Goal: Contribute content: Add original content to the website for others to see

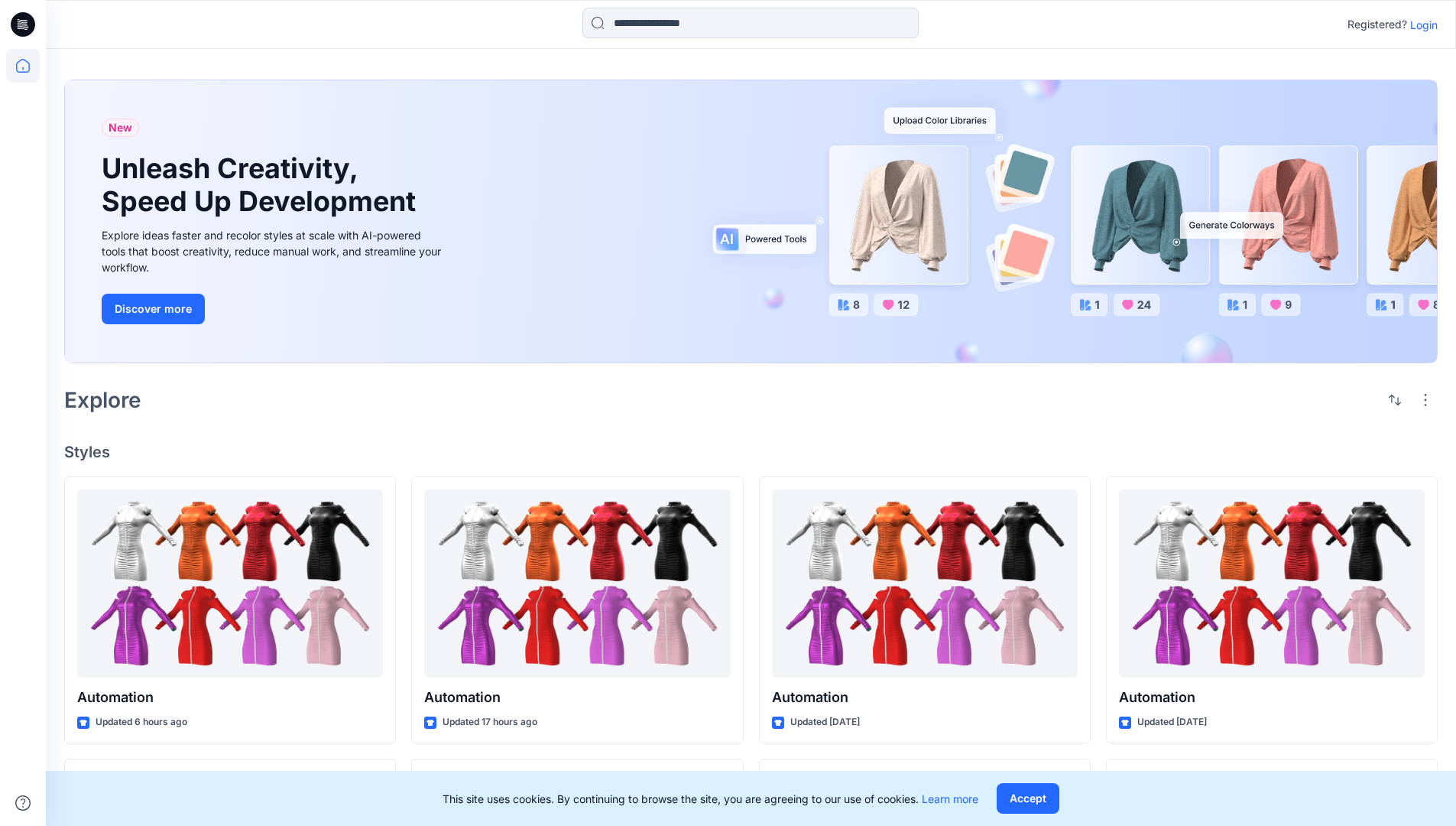
click at [1420, 25] on p "Login" at bounding box center [1424, 25] width 27 height 16
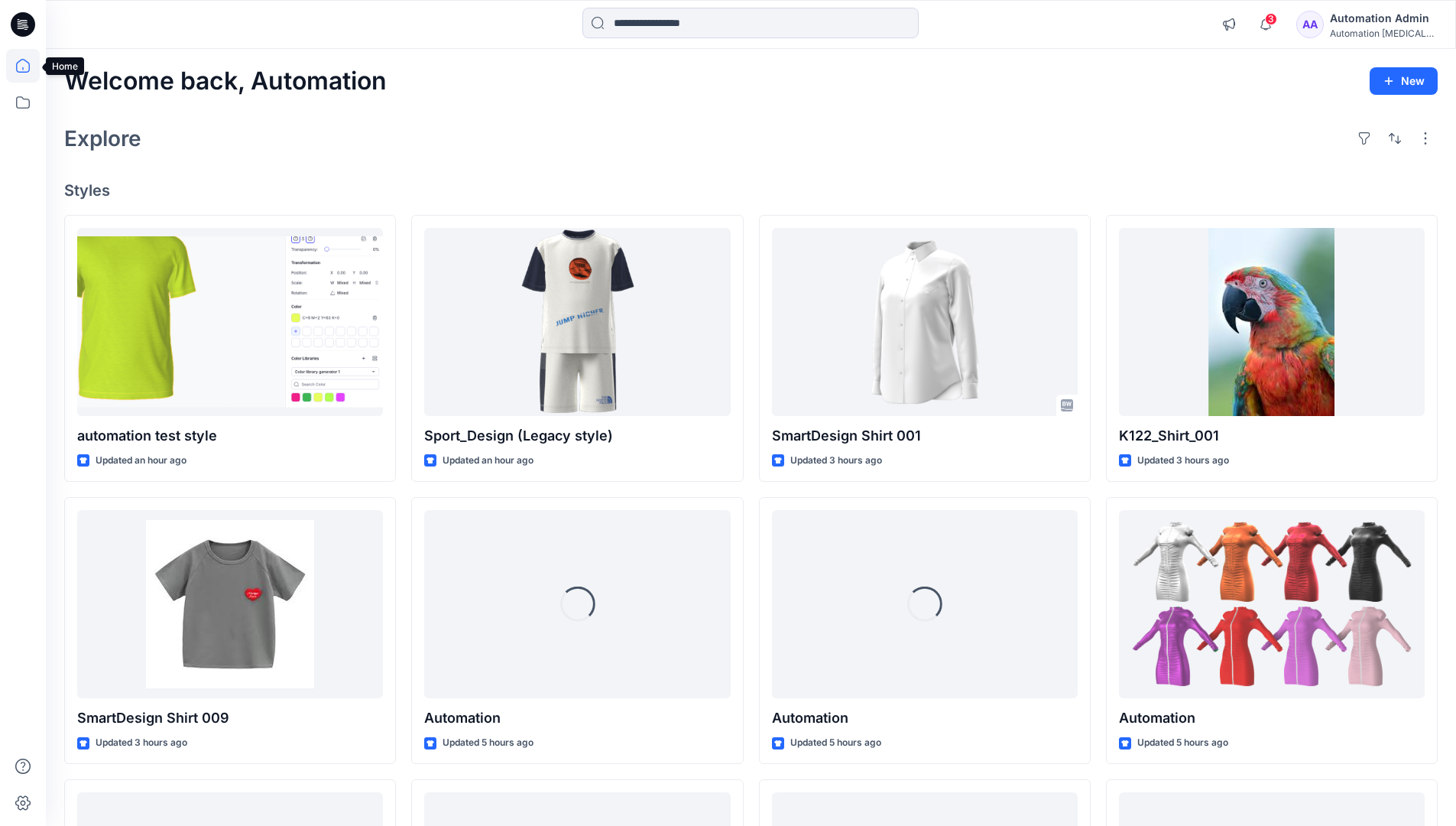
click at [29, 65] on icon at bounding box center [22, 65] width 14 height 14
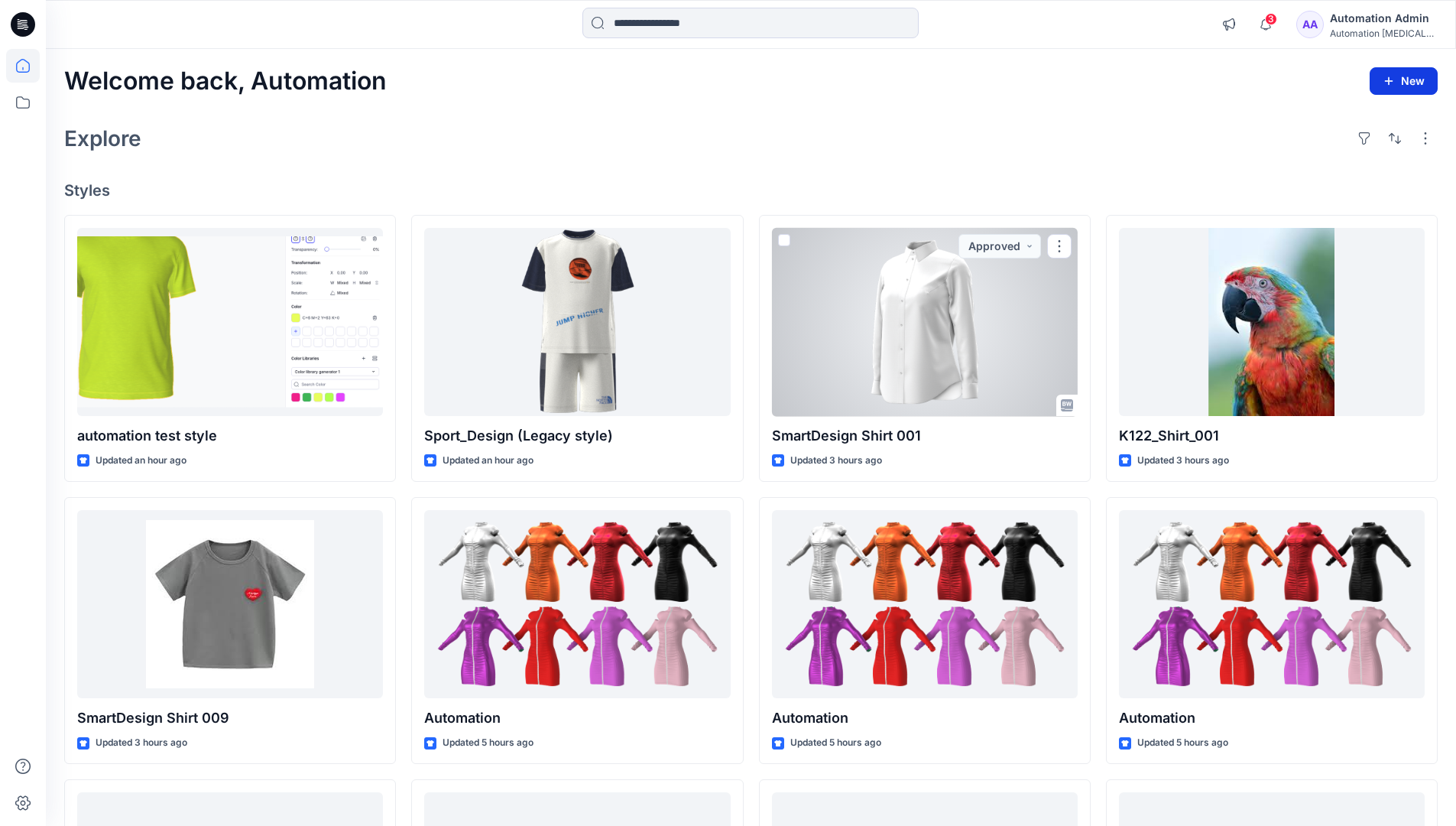
click at [1390, 78] on icon "button" at bounding box center [1388, 81] width 12 height 12
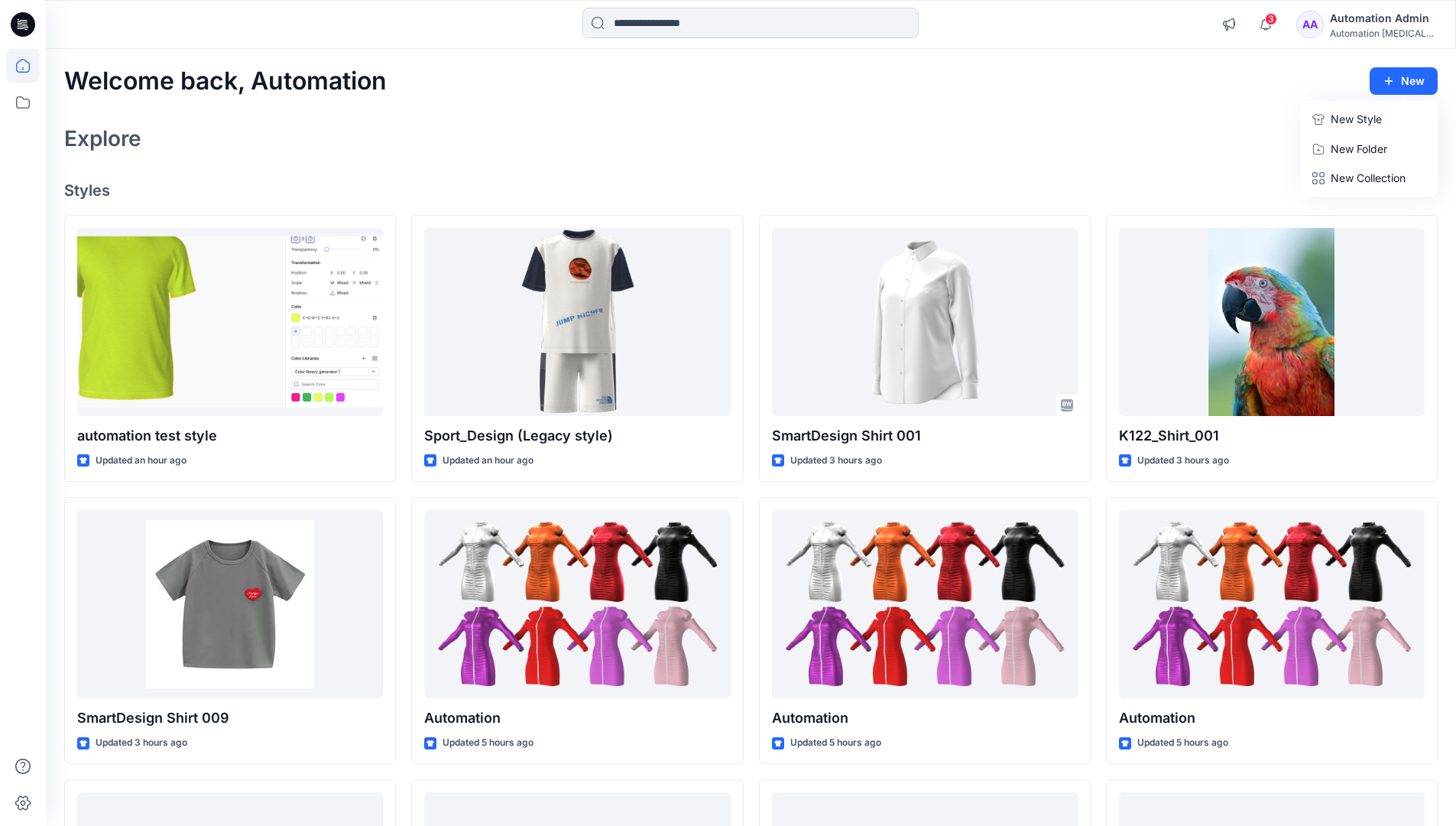
click at [1329, 122] on button "New Style" at bounding box center [1369, 119] width 132 height 30
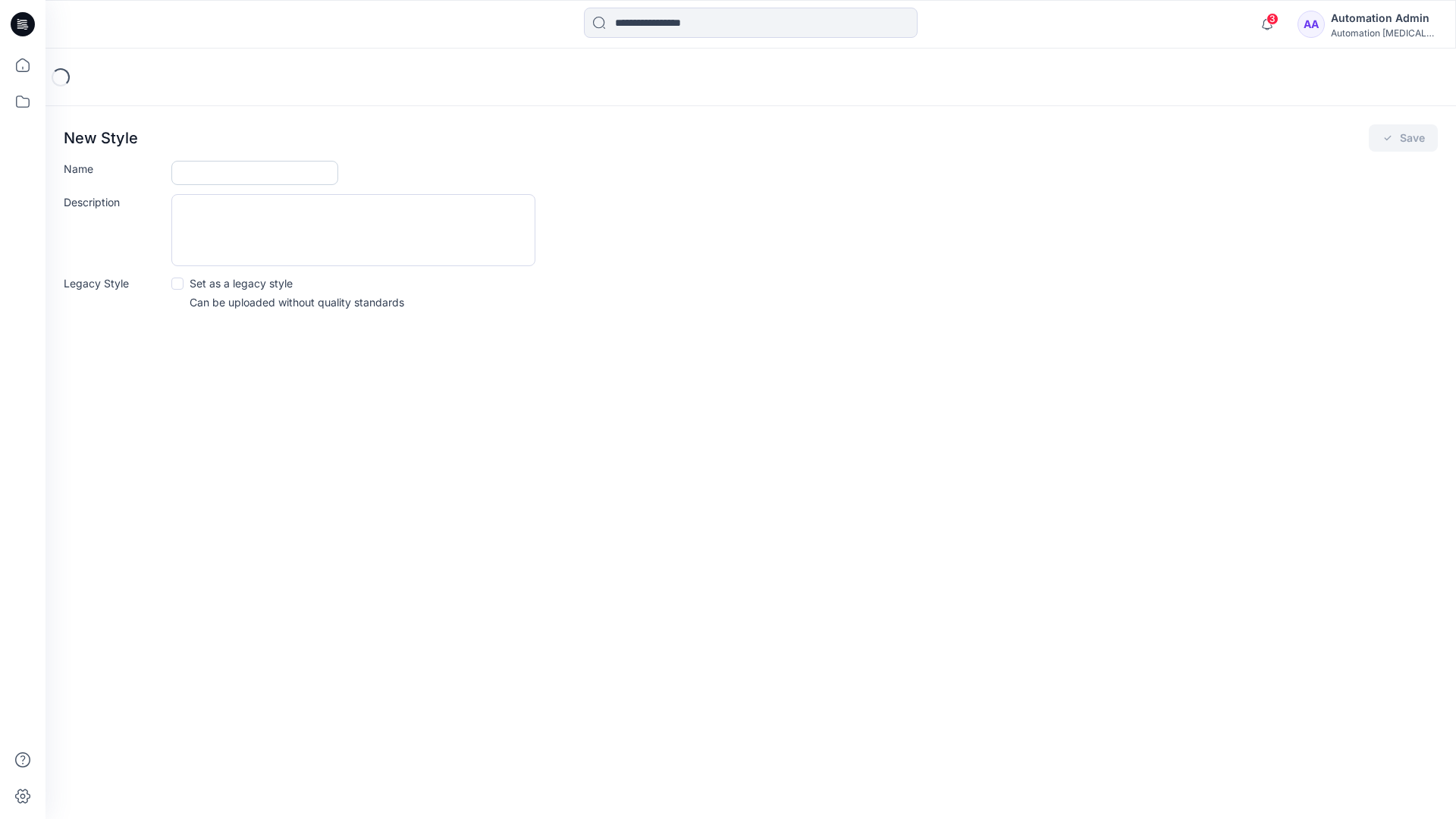
click at [215, 168] on input "Name" at bounding box center [255, 173] width 167 height 25
type input "**********"
click at [1403, 138] on button "Save" at bounding box center [1402, 138] width 69 height 27
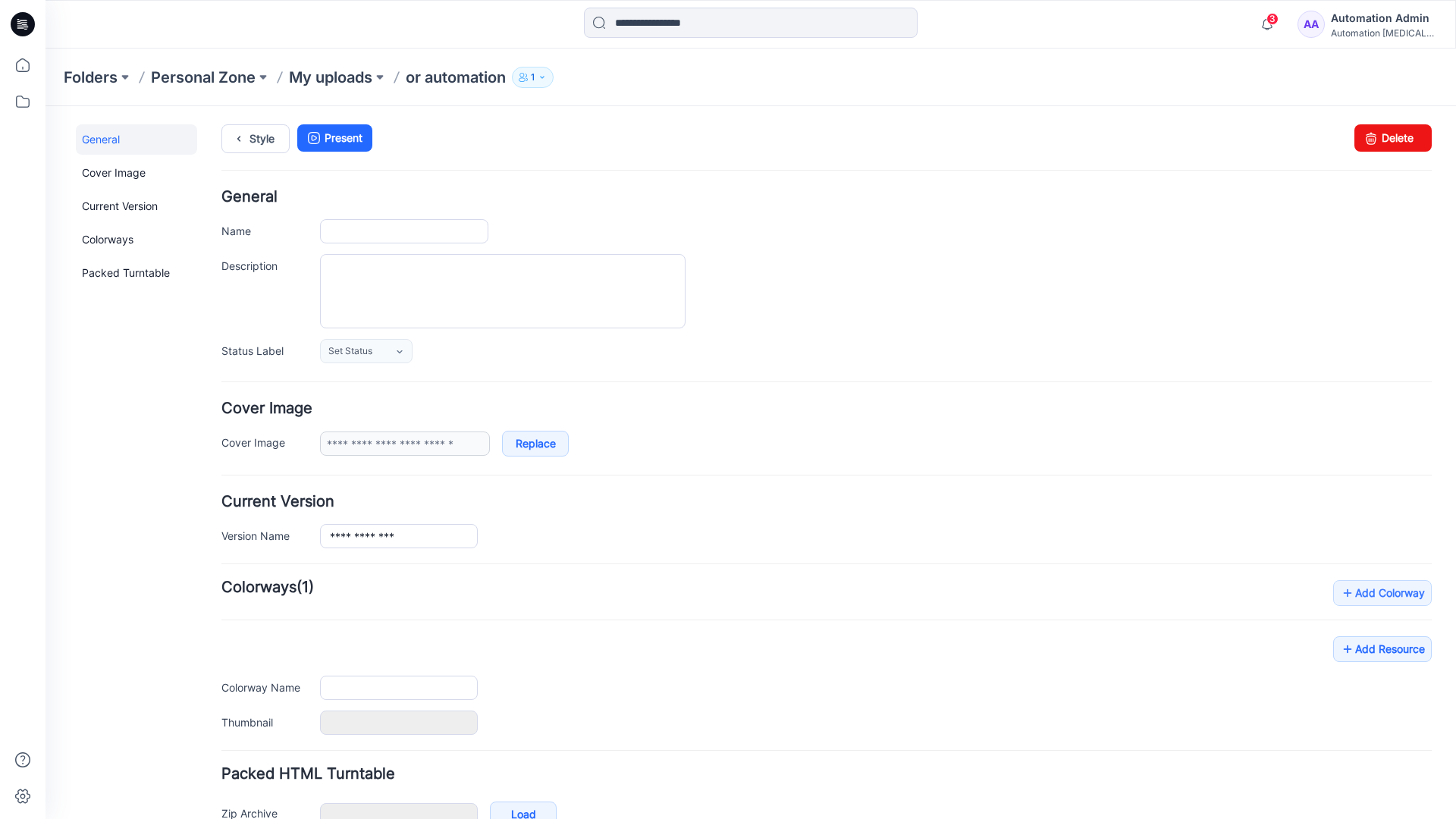
type input "**********"
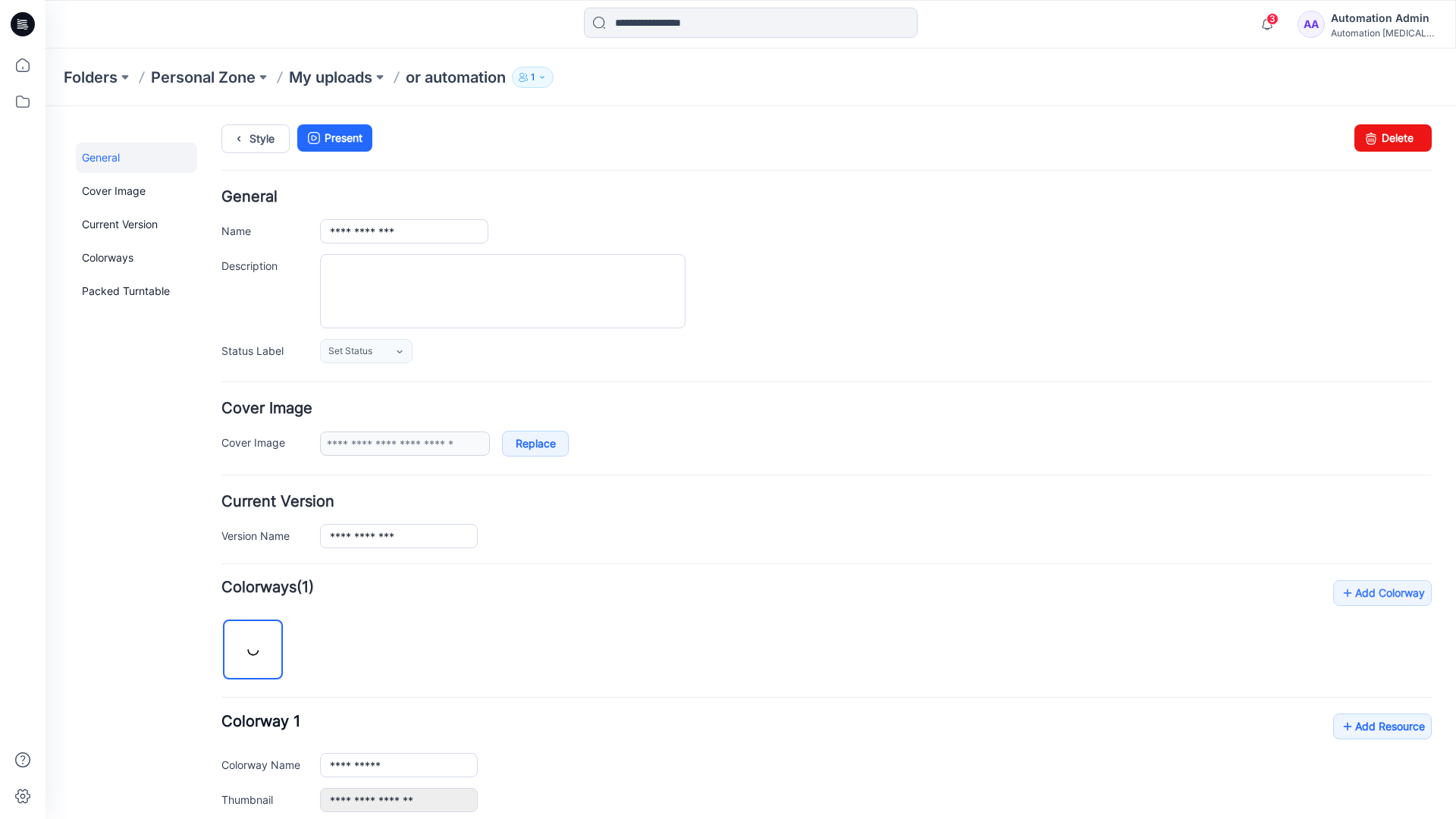
scroll to position [167, 0]
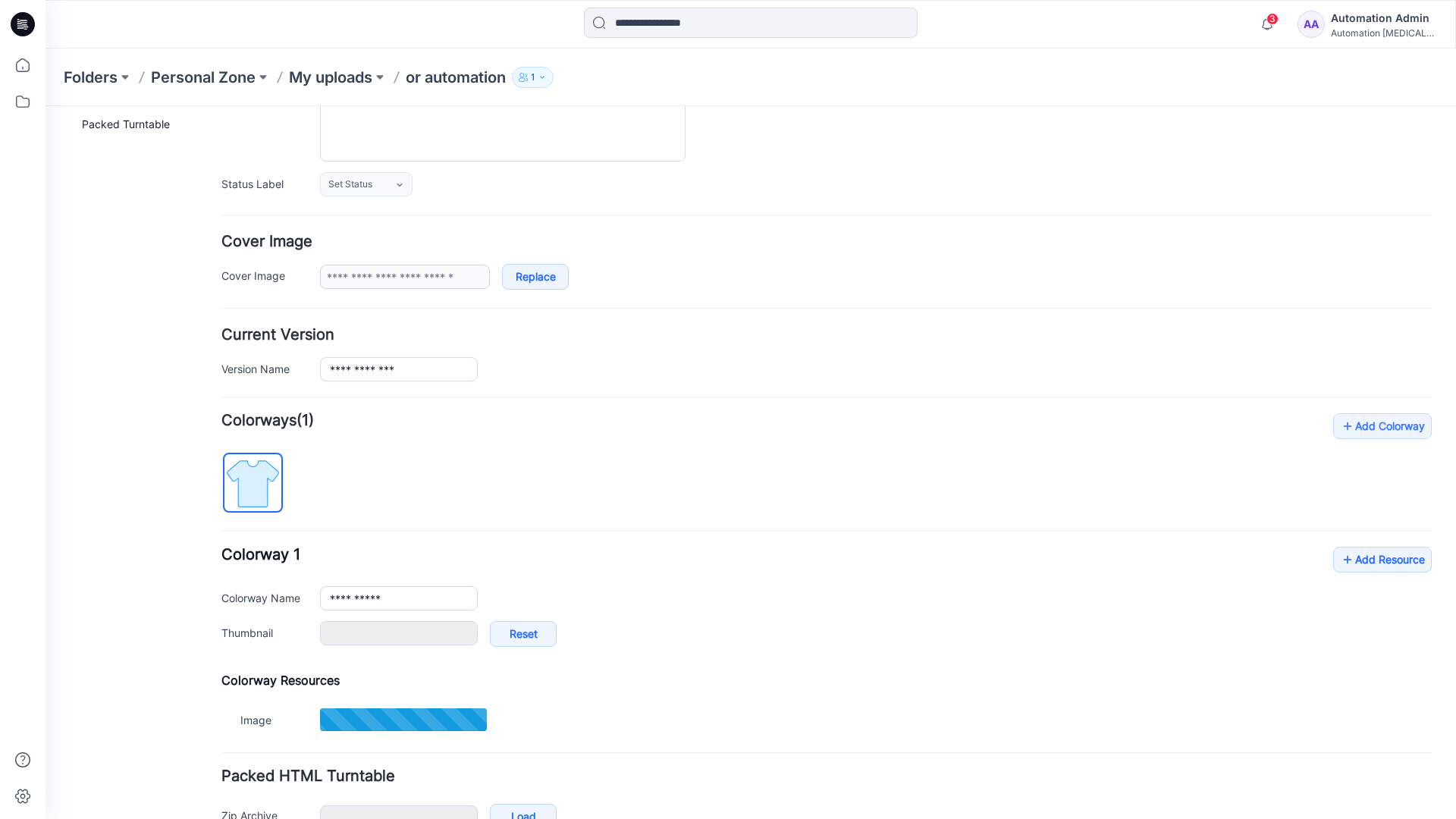
type input "**********"
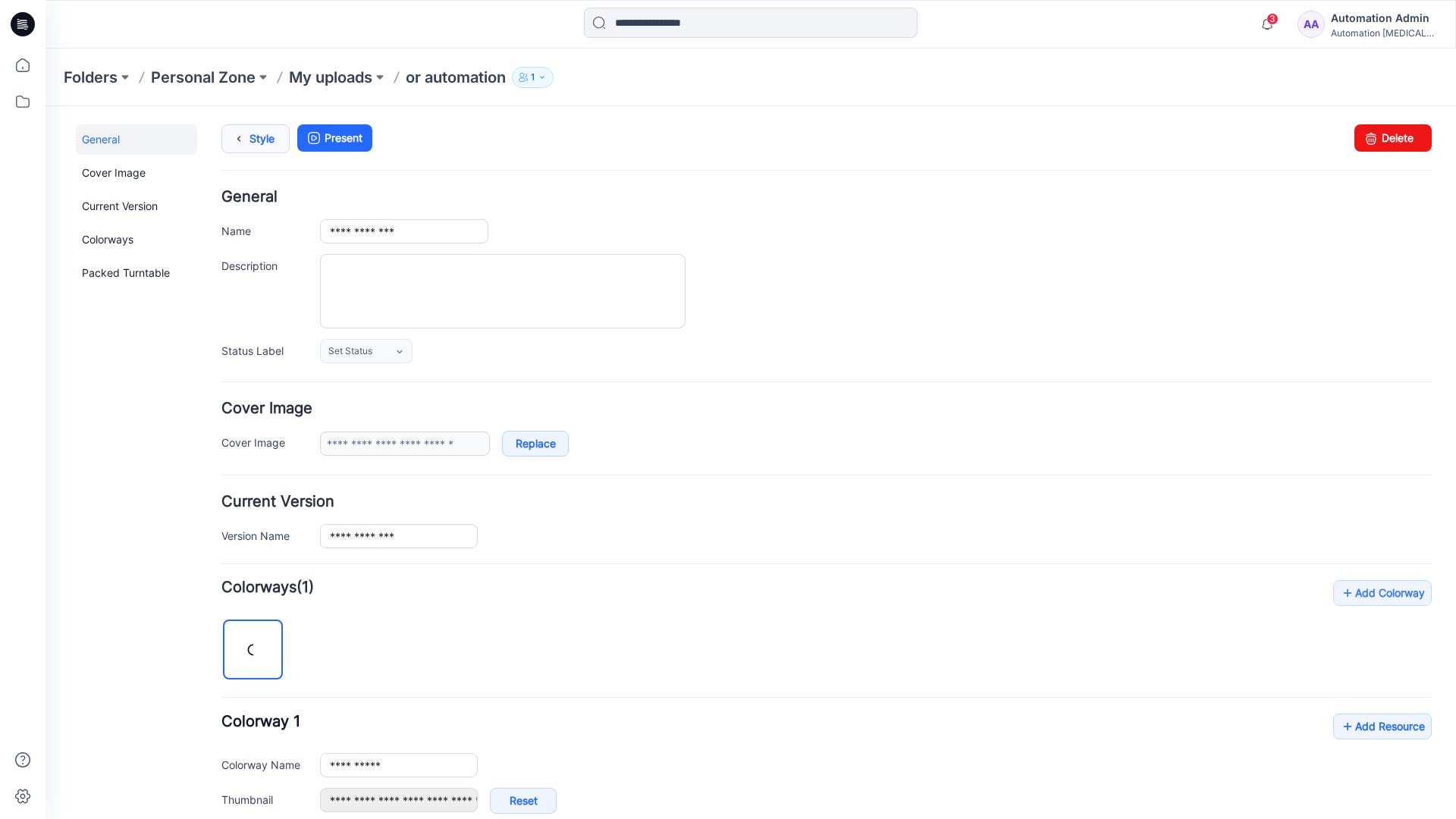
click at [252, 143] on link "Style" at bounding box center [256, 138] width 68 height 28
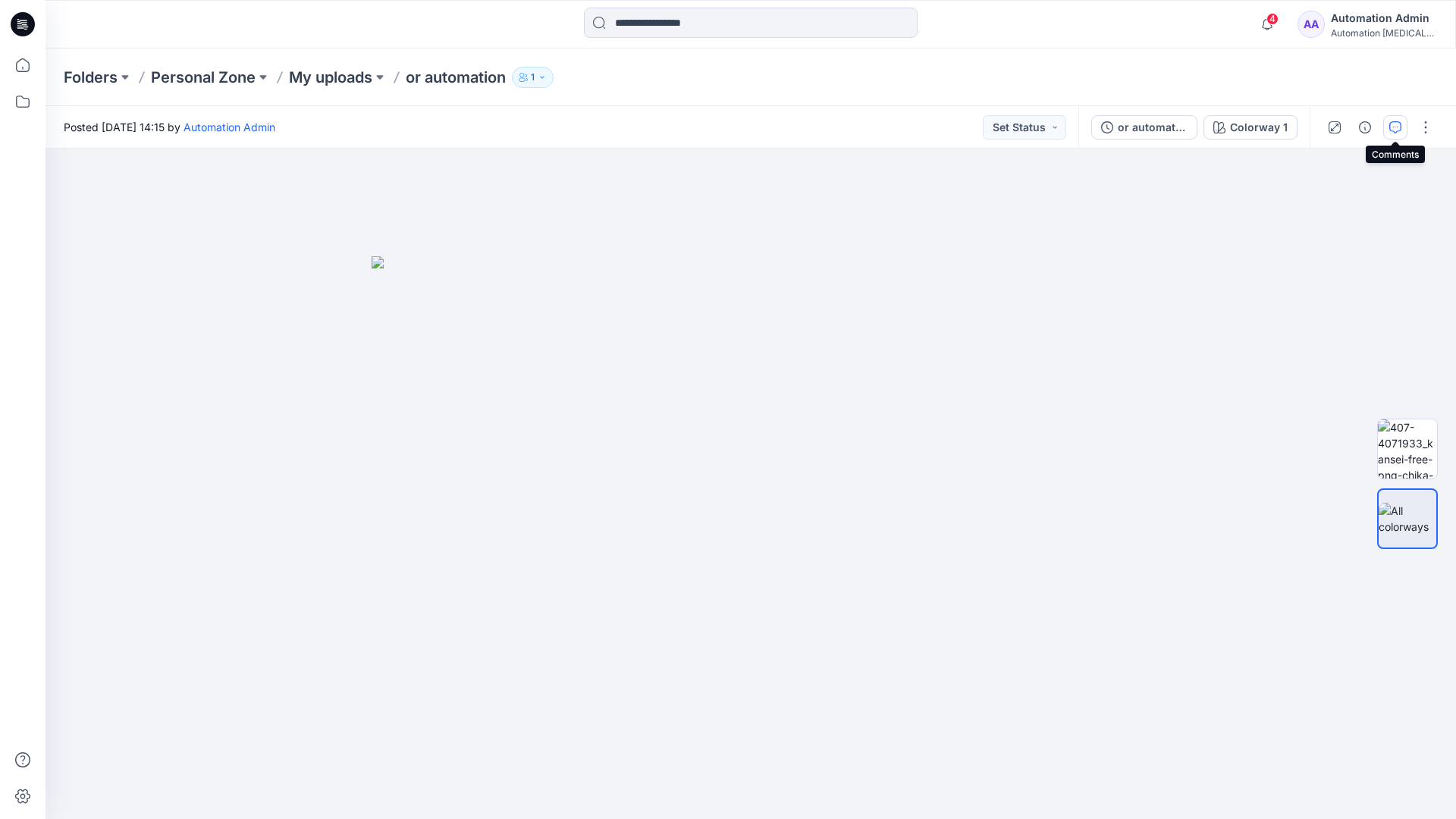
click at [1393, 119] on button "button" at bounding box center [1395, 127] width 25 height 25
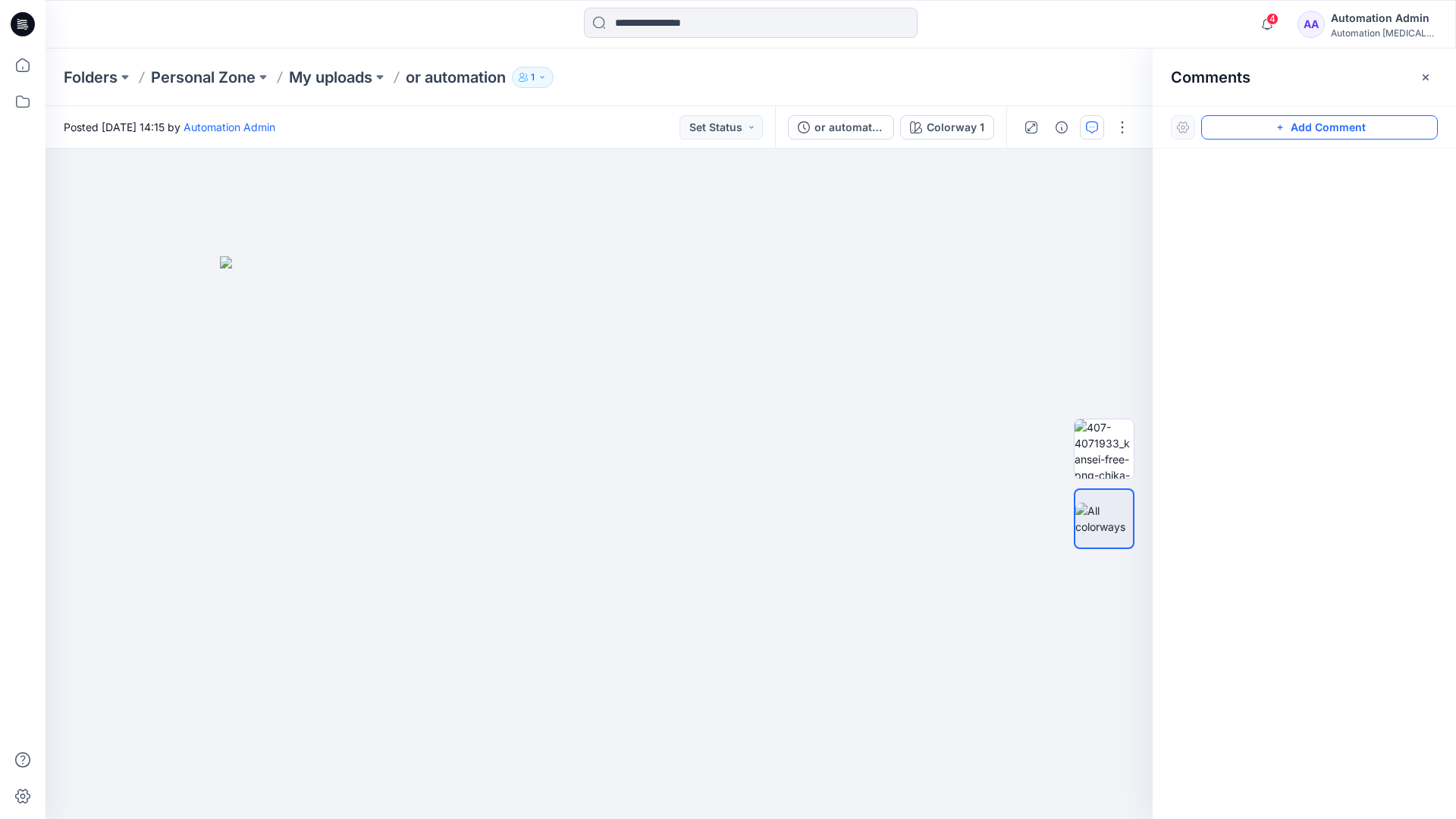
click at [1303, 128] on button "Add Comment" at bounding box center [1319, 127] width 237 height 25
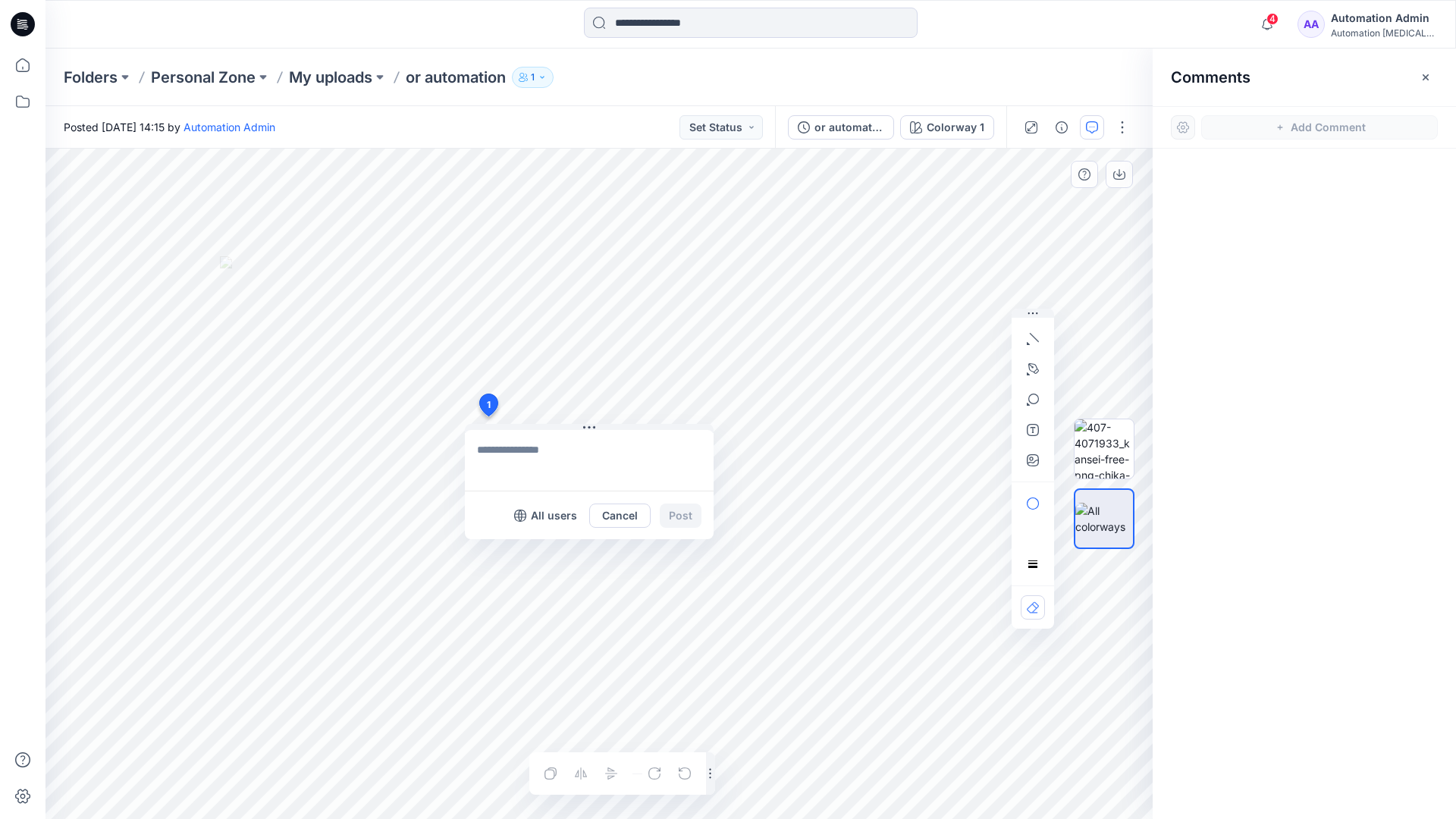
click at [487, 416] on div "1 All users Cancel Post Layer 1" at bounding box center [598, 483] width 1107 height 670
type textarea "****"
click at [1037, 336] on icon "button" at bounding box center [1032, 339] width 12 height 12
click at [1029, 366] on icon "button" at bounding box center [1032, 369] width 12 height 12
click at [680, 233] on icon "Layer 1" at bounding box center [598, 483] width 1107 height 670
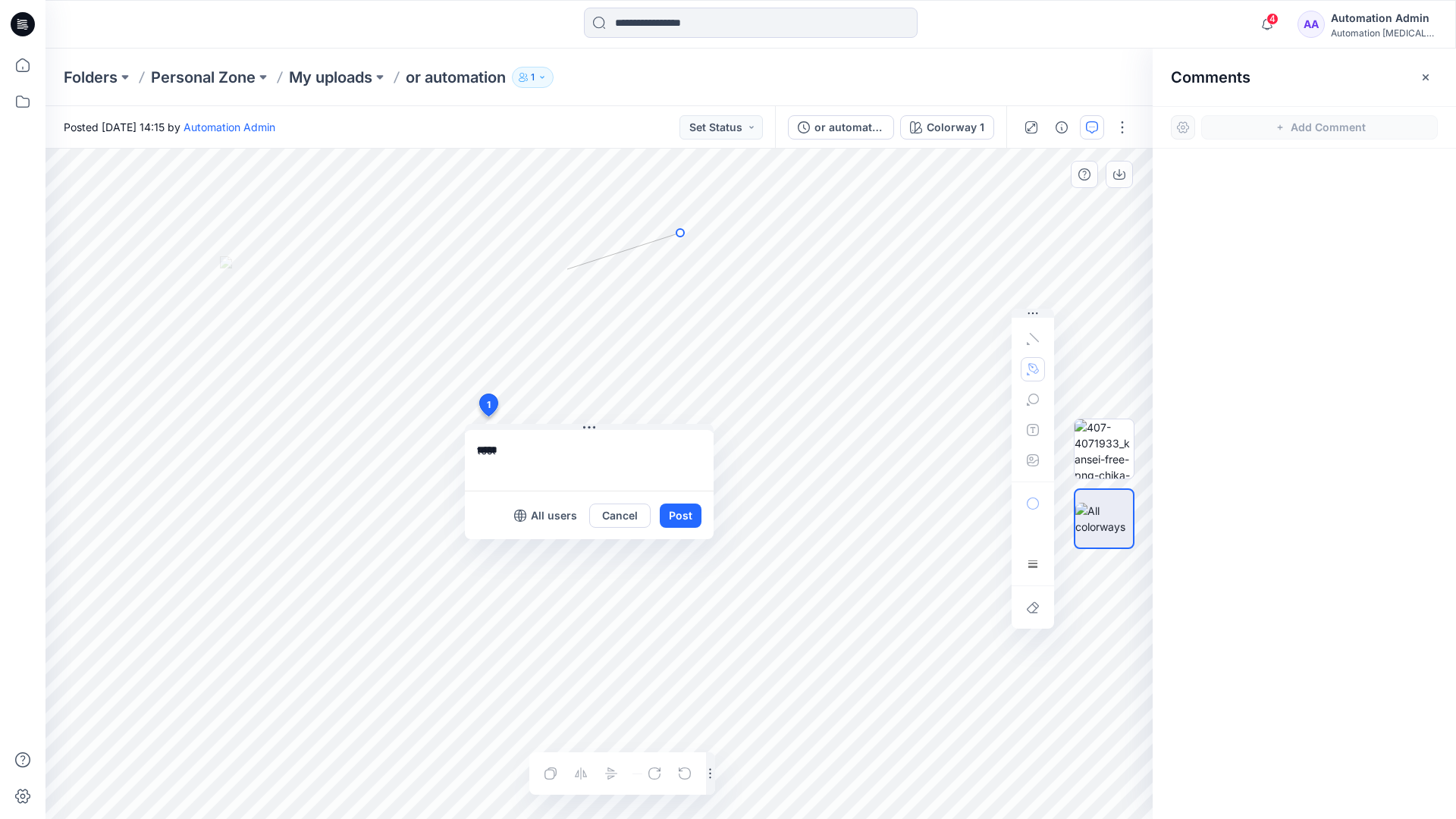
click at [567, 269] on icon "Layer 1" at bounding box center [598, 483] width 1107 height 670
click at [678, 233] on circle at bounding box center [681, 233] width 8 height 8
click at [1024, 367] on button "button" at bounding box center [1033, 369] width 25 height 25
click at [949, 367] on icon "button" at bounding box center [950, 368] width 10 height 10
click at [1031, 401] on icon "button" at bounding box center [1032, 399] width 12 height 12
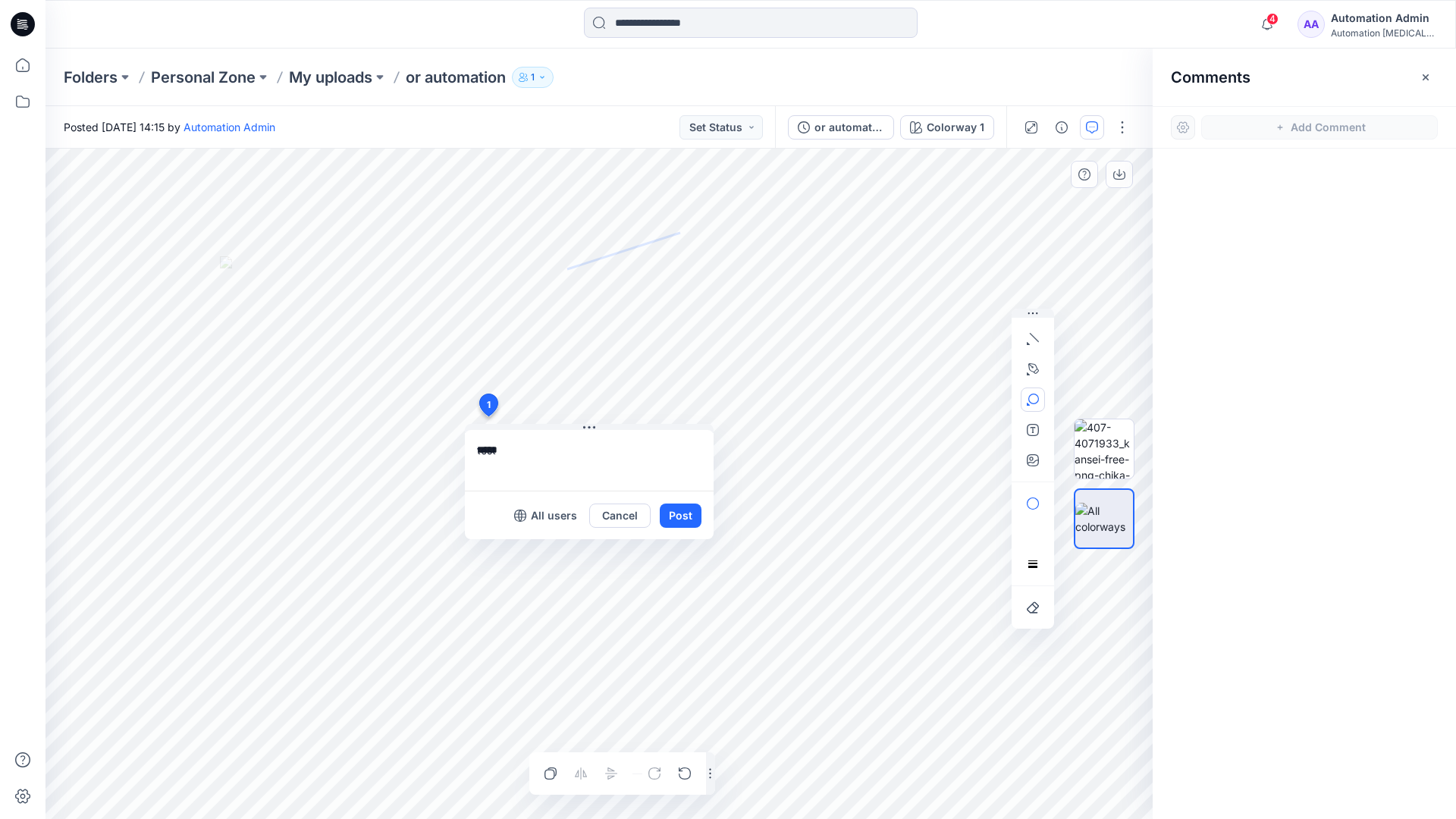
click at [1039, 396] on button "button" at bounding box center [1033, 400] width 25 height 25
click at [1033, 400] on icon "button" at bounding box center [1032, 399] width 12 height 12
click at [954, 402] on icon "button" at bounding box center [950, 400] width 12 height 12
click at [1029, 434] on icon "button" at bounding box center [1032, 430] width 12 height 12
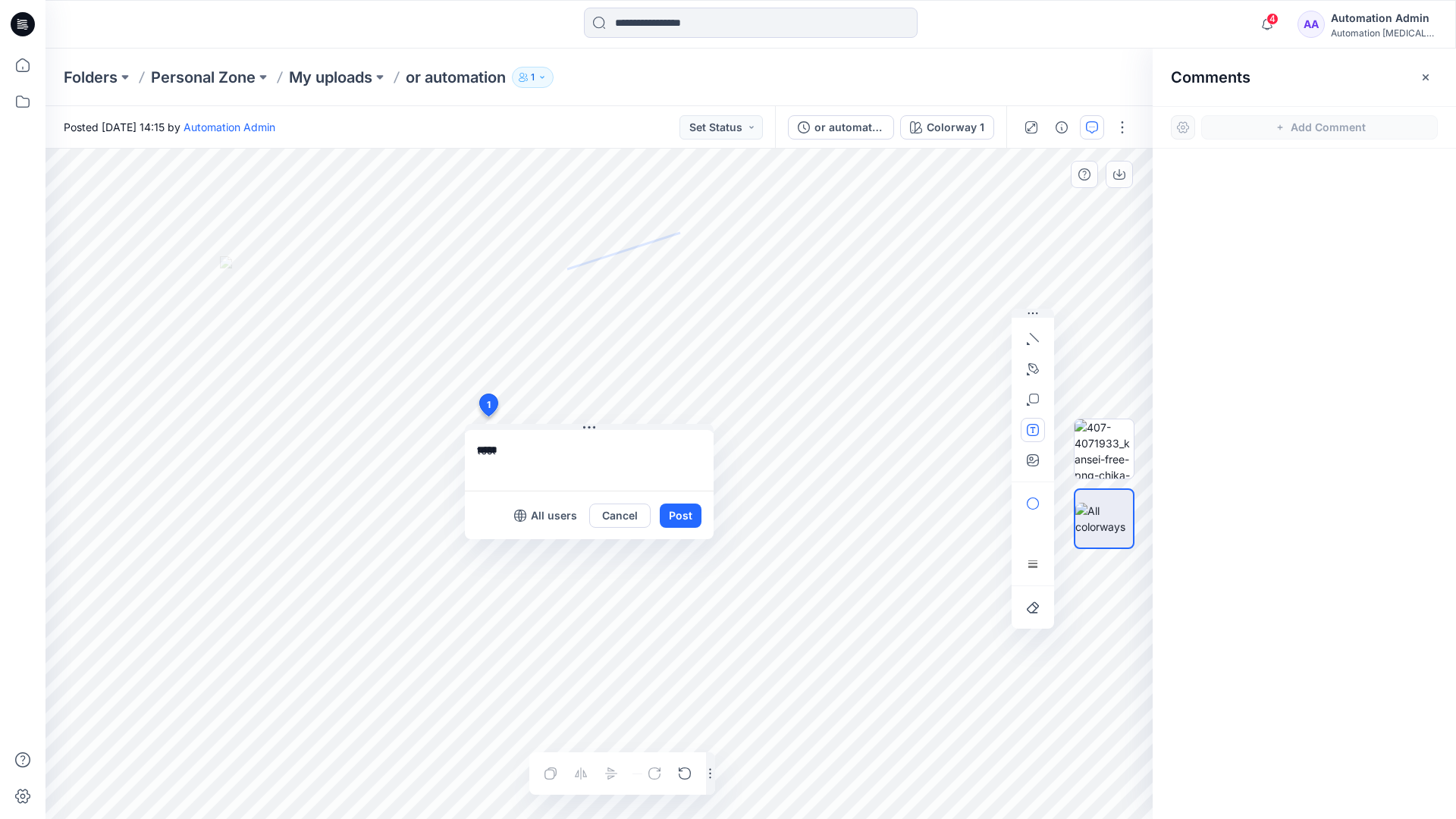
click at [1025, 431] on button "button" at bounding box center [1033, 430] width 25 height 25
type textarea "**********"
type input"] "**********"
click at [679, 517] on button "Post" at bounding box center [681, 515] width 42 height 25
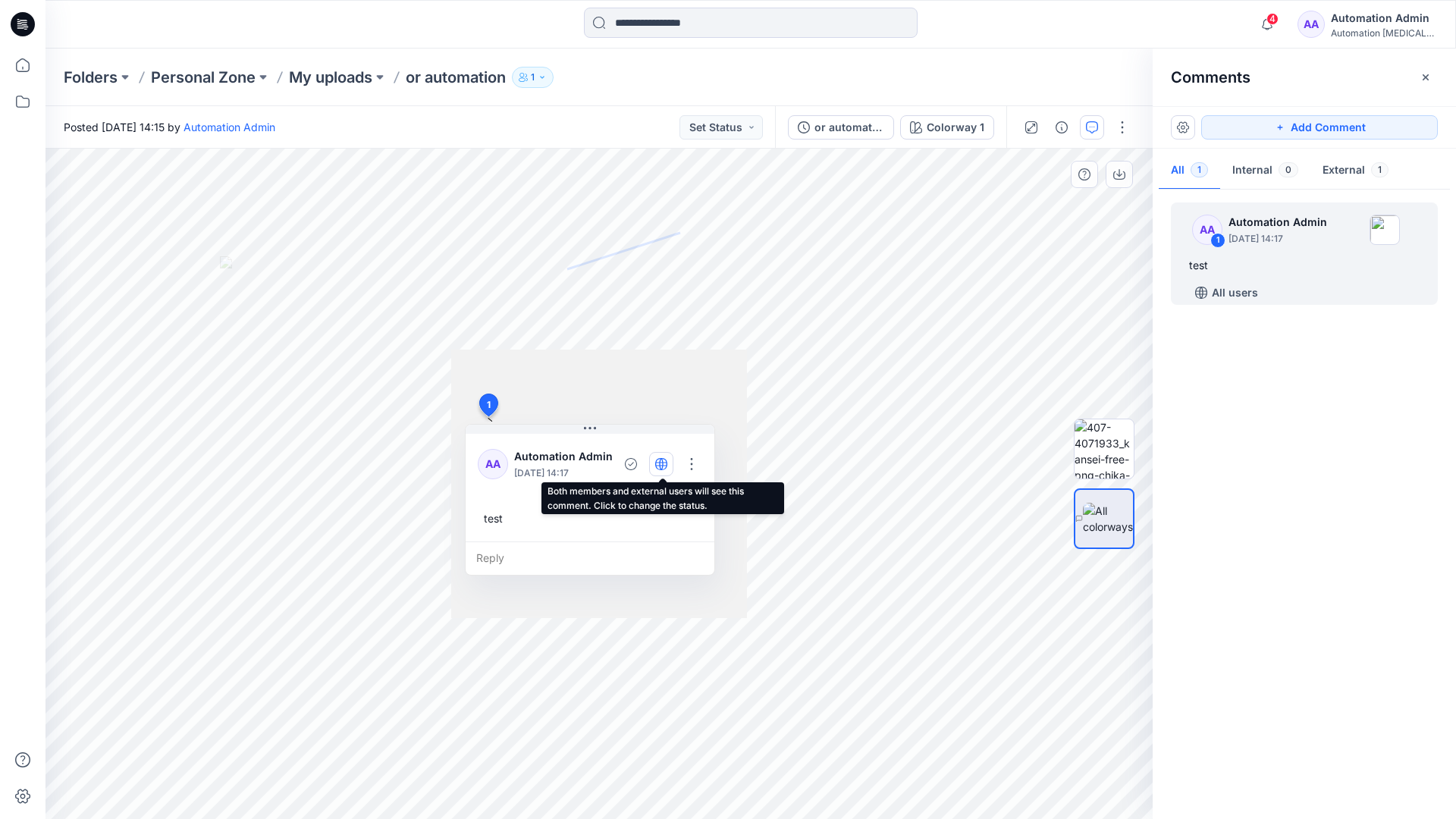
click at [662, 462] on icon "button" at bounding box center [661, 464] width 4 height 12
click at [662, 467] on icon "button" at bounding box center [661, 464] width 12 height 12
click at [563, 555] on div "Reply" at bounding box center [590, 558] width 248 height 33
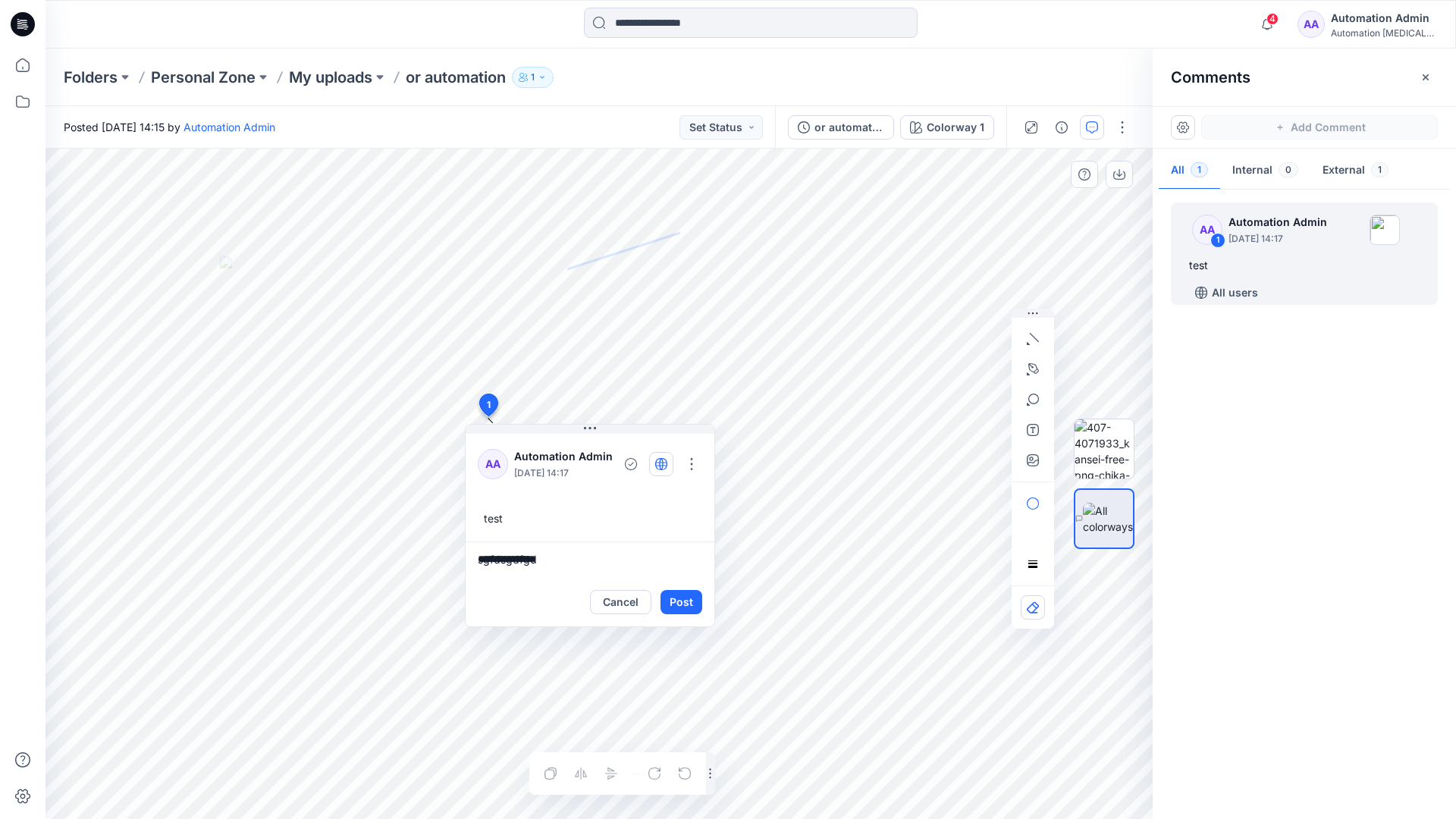
type textarea "**********"
click at [675, 593] on button "Post" at bounding box center [681, 601] width 42 height 25
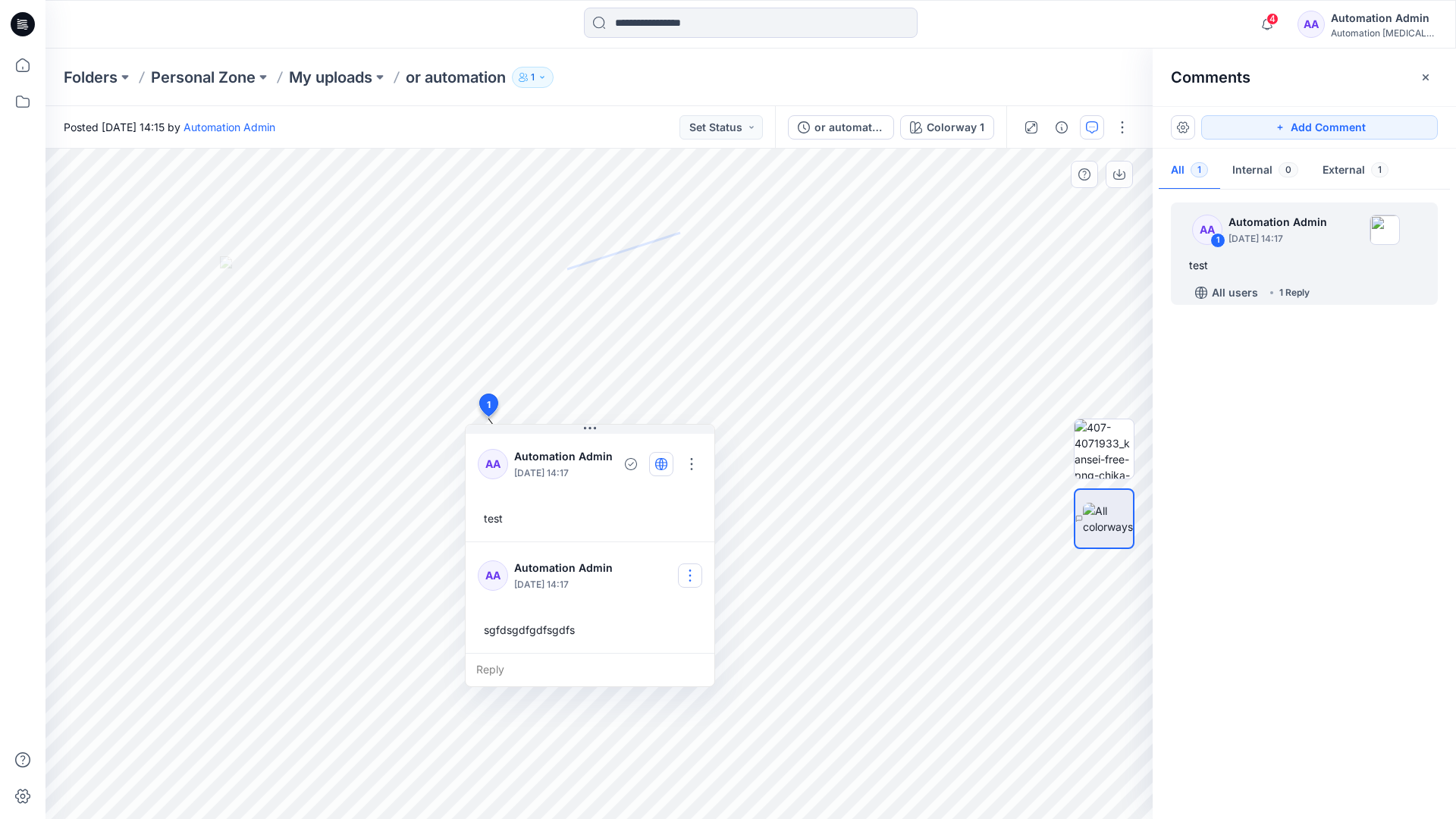
click at [696, 569] on button "button" at bounding box center [690, 575] width 25 height 25
click at [677, 657] on p "Delete comment" at bounding box center [700, 651] width 79 height 16
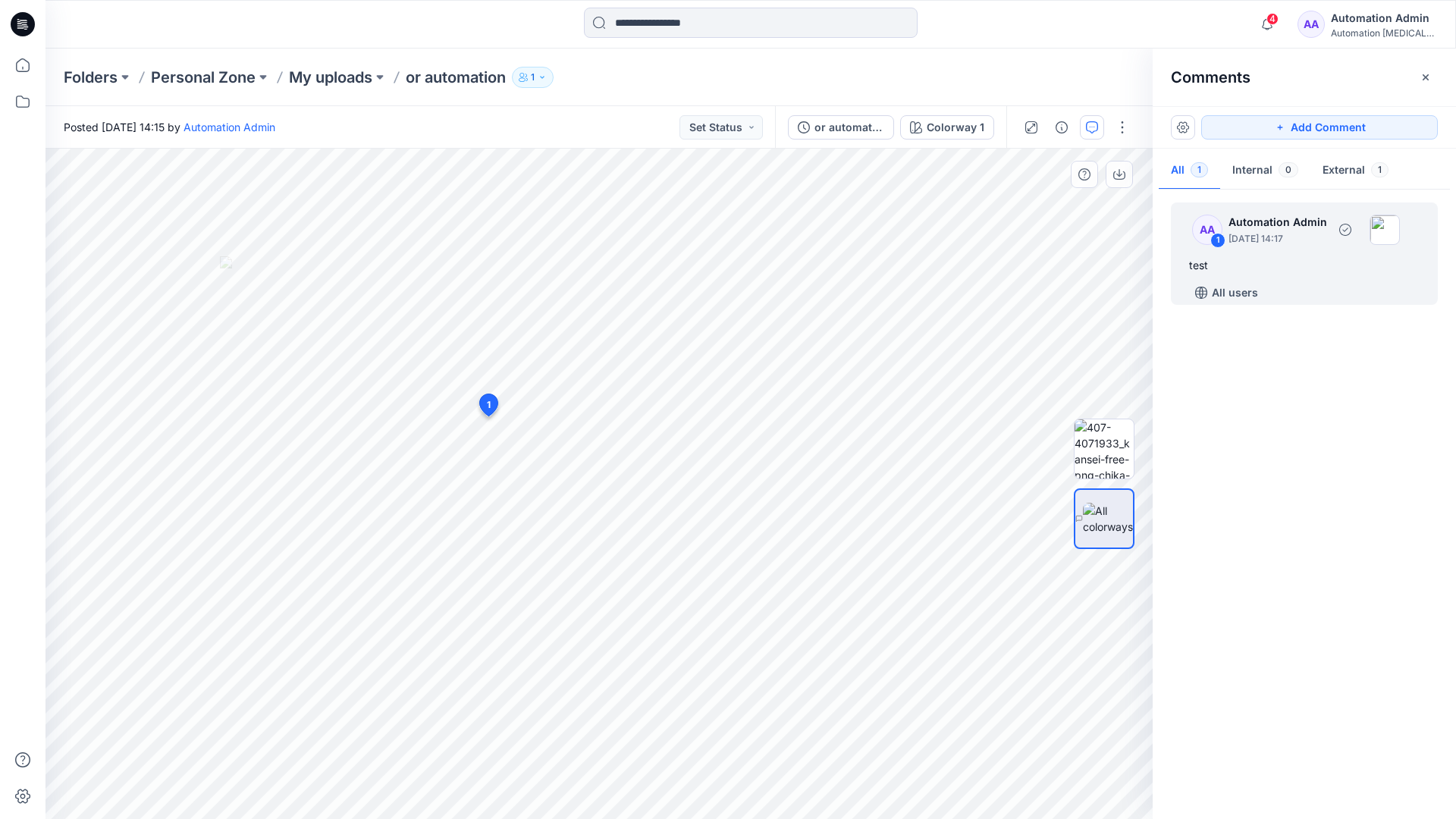
click at [1246, 260] on div "test" at bounding box center [1303, 265] width 230 height 18
click at [697, 457] on button "button" at bounding box center [692, 464] width 25 height 25
click at [682, 538] on p "Delete thread" at bounding box center [696, 540] width 67 height 16
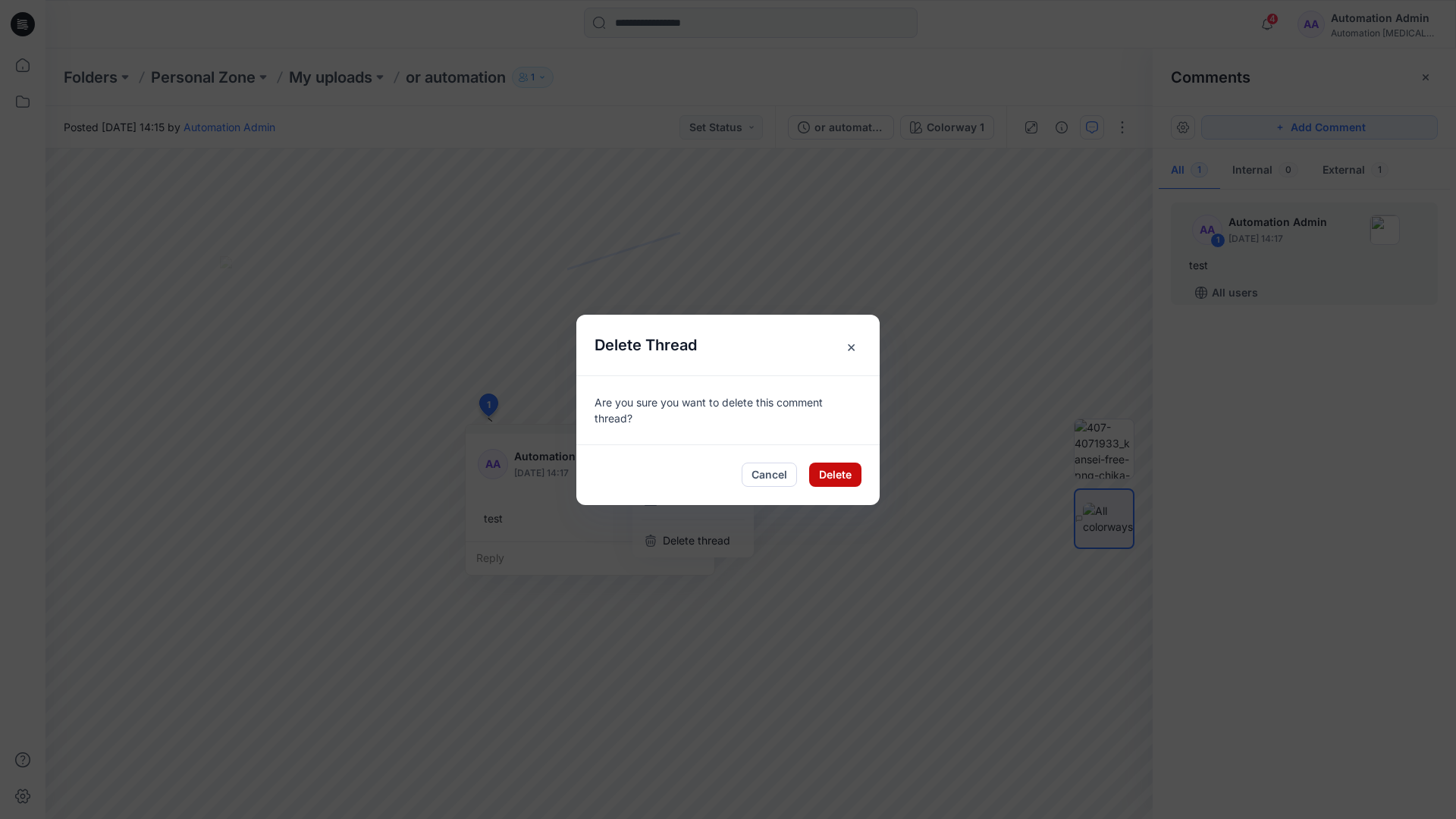
click at [839, 478] on button "Delete" at bounding box center [835, 474] width 52 height 25
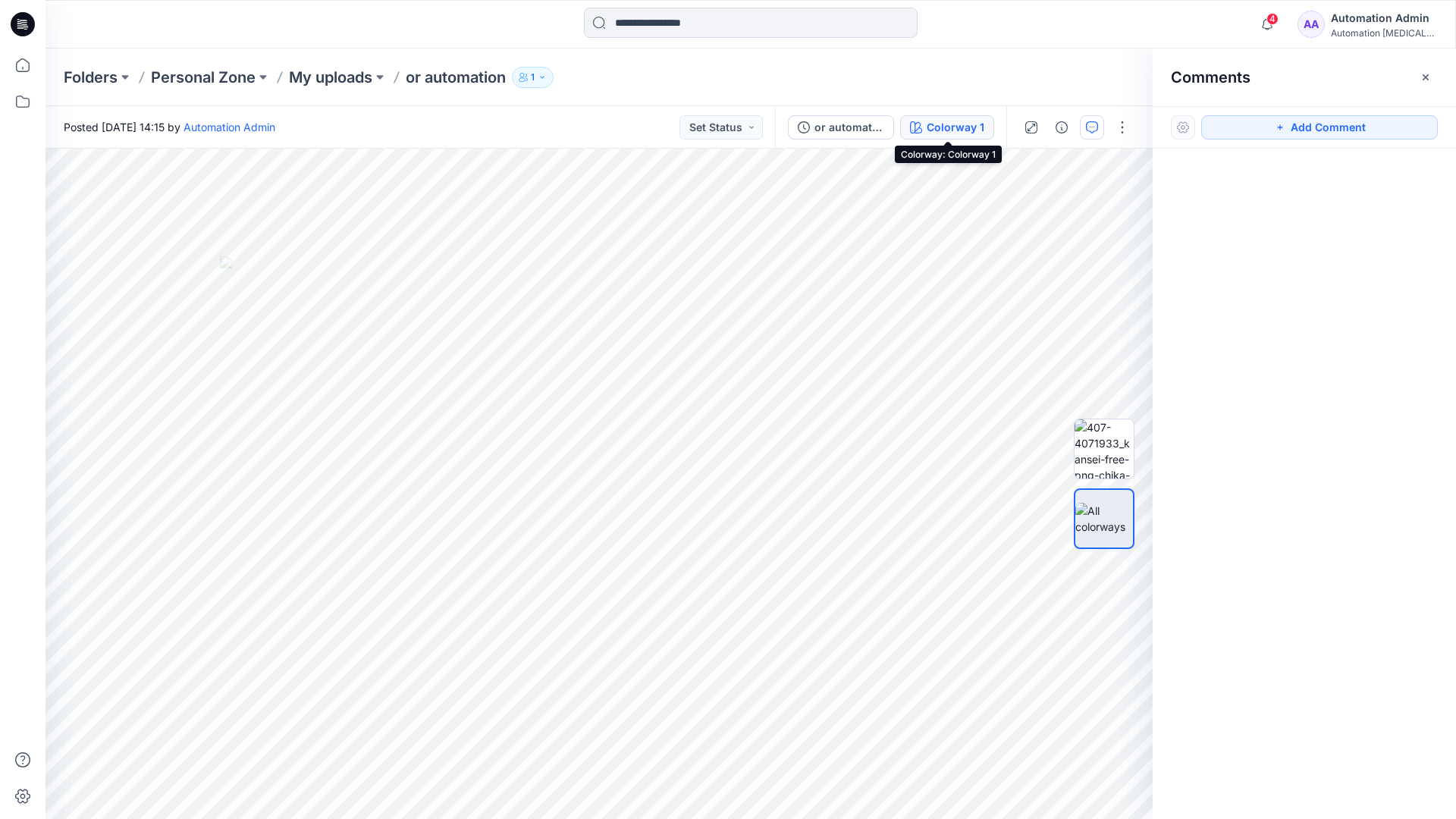
click at [931, 129] on div "Colorway 1" at bounding box center [955, 127] width 58 height 17
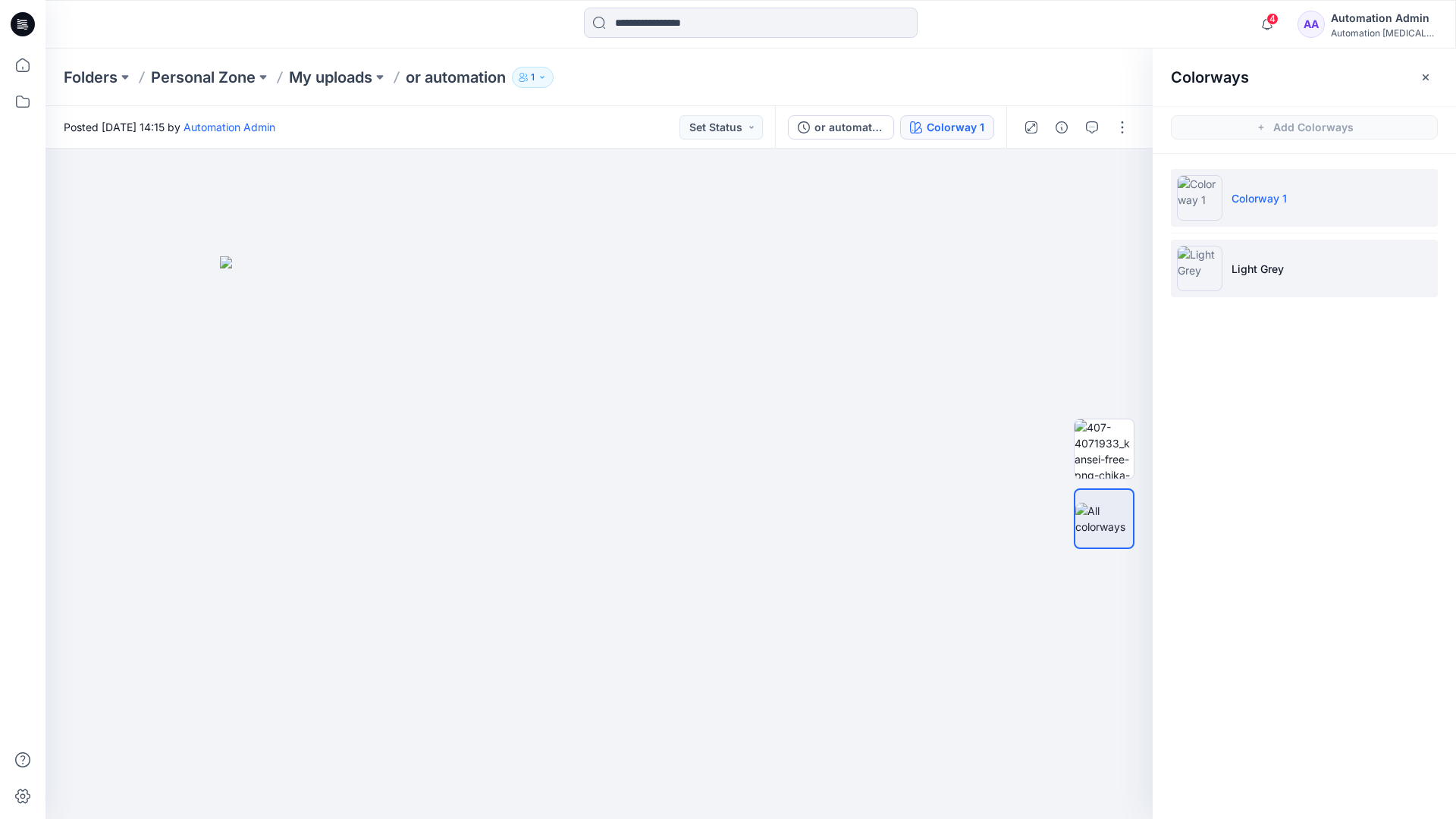
click at [1252, 270] on p "Light Grey" at bounding box center [1257, 269] width 52 height 16
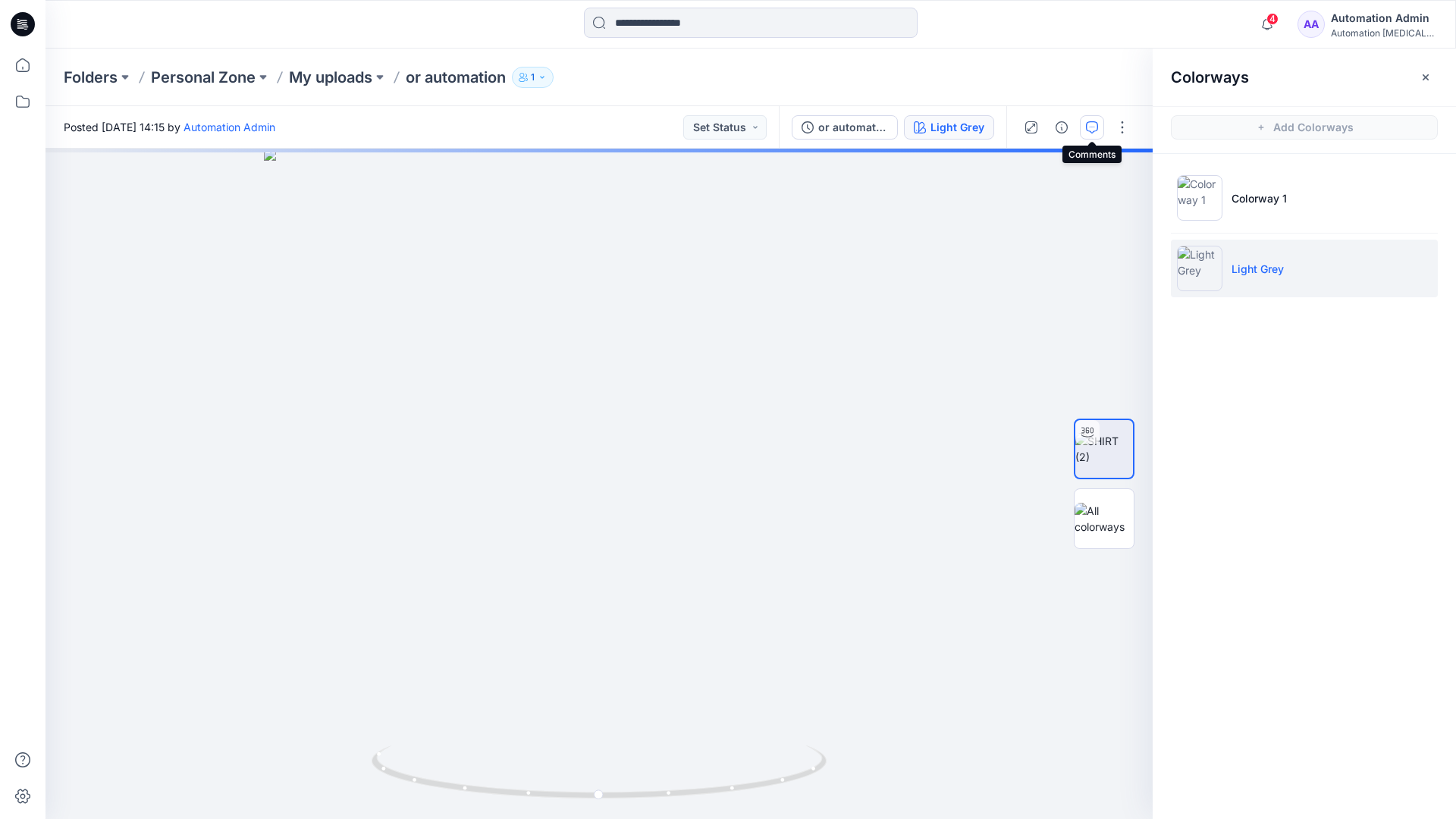
click at [1088, 132] on icon "button" at bounding box center [1091, 127] width 12 height 12
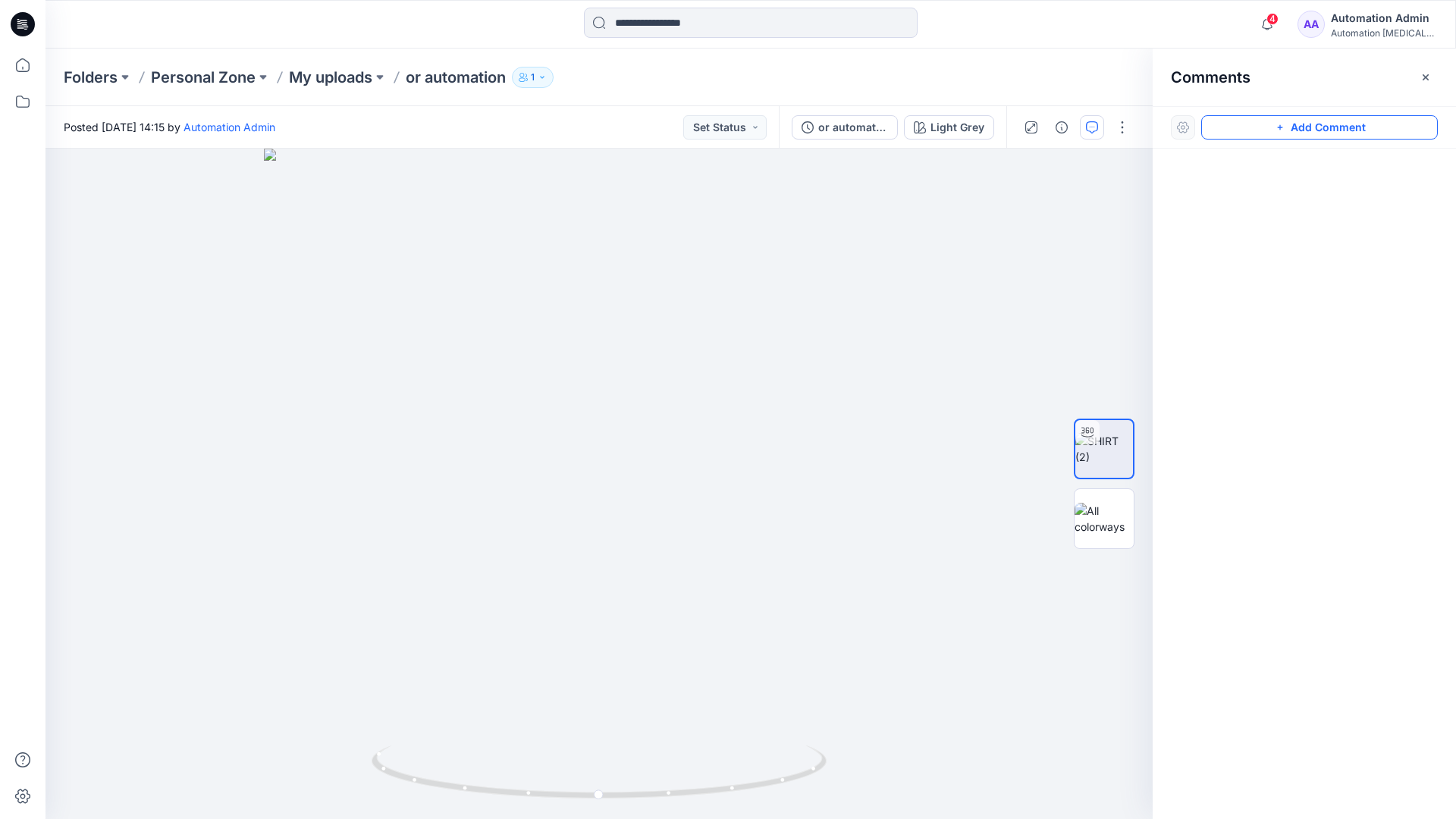
click at [1262, 131] on button "Add Comment" at bounding box center [1319, 127] width 237 height 25
click at [1234, 123] on button "Click on the style to leave a comment" at bounding box center [1319, 127] width 237 height 25
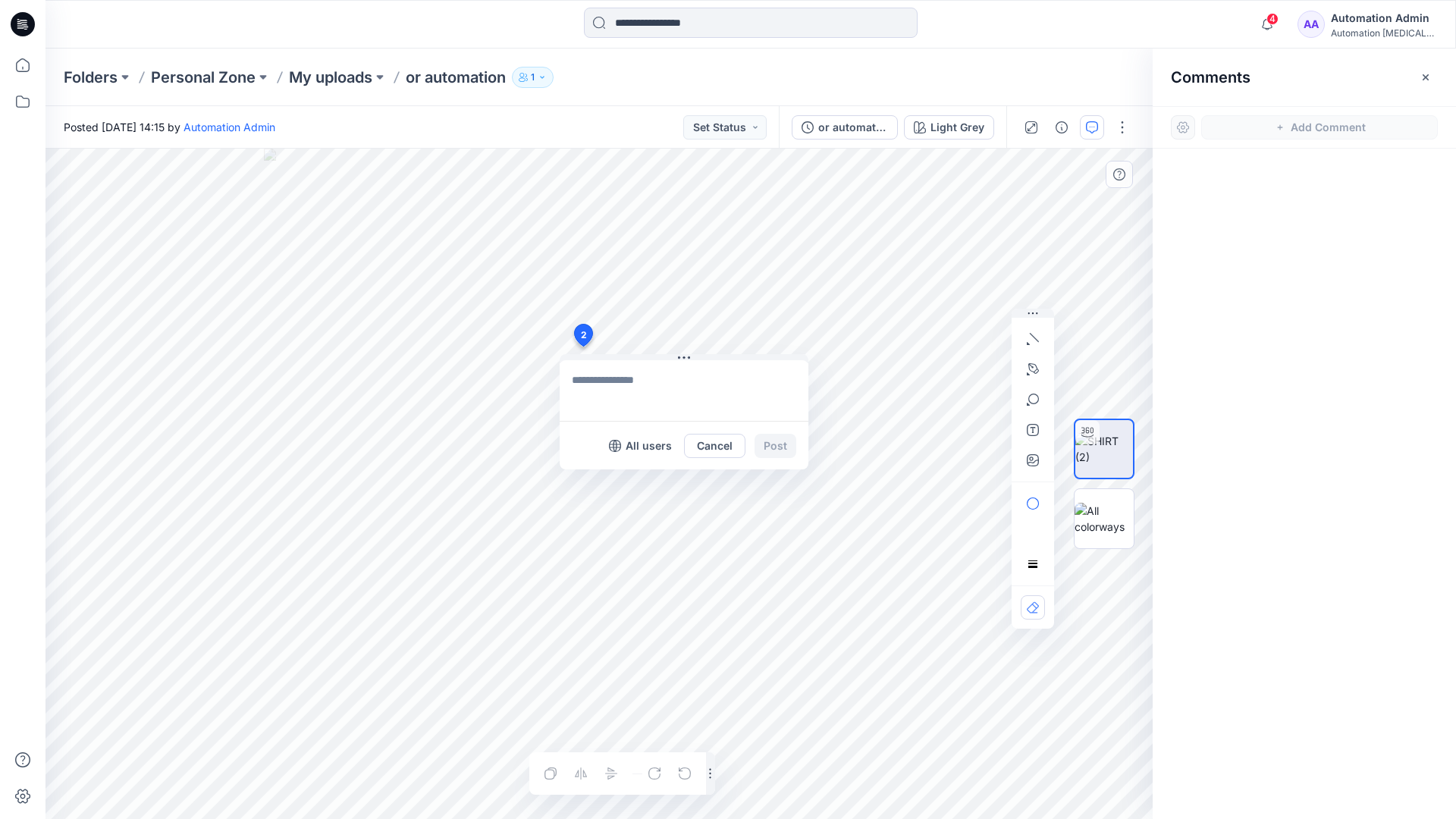
click at [582, 347] on div "2 All users Cancel Post Layer 1" at bounding box center [598, 483] width 1107 height 670
click at [1034, 345] on button "button" at bounding box center [1033, 339] width 25 height 25
click at [1031, 335] on icon "button" at bounding box center [1033, 337] width 9 height 9
click at [939, 335] on button "button" at bounding box center [950, 335] width 25 height 25
click at [1035, 365] on icon "button" at bounding box center [1033, 368] width 10 height 10
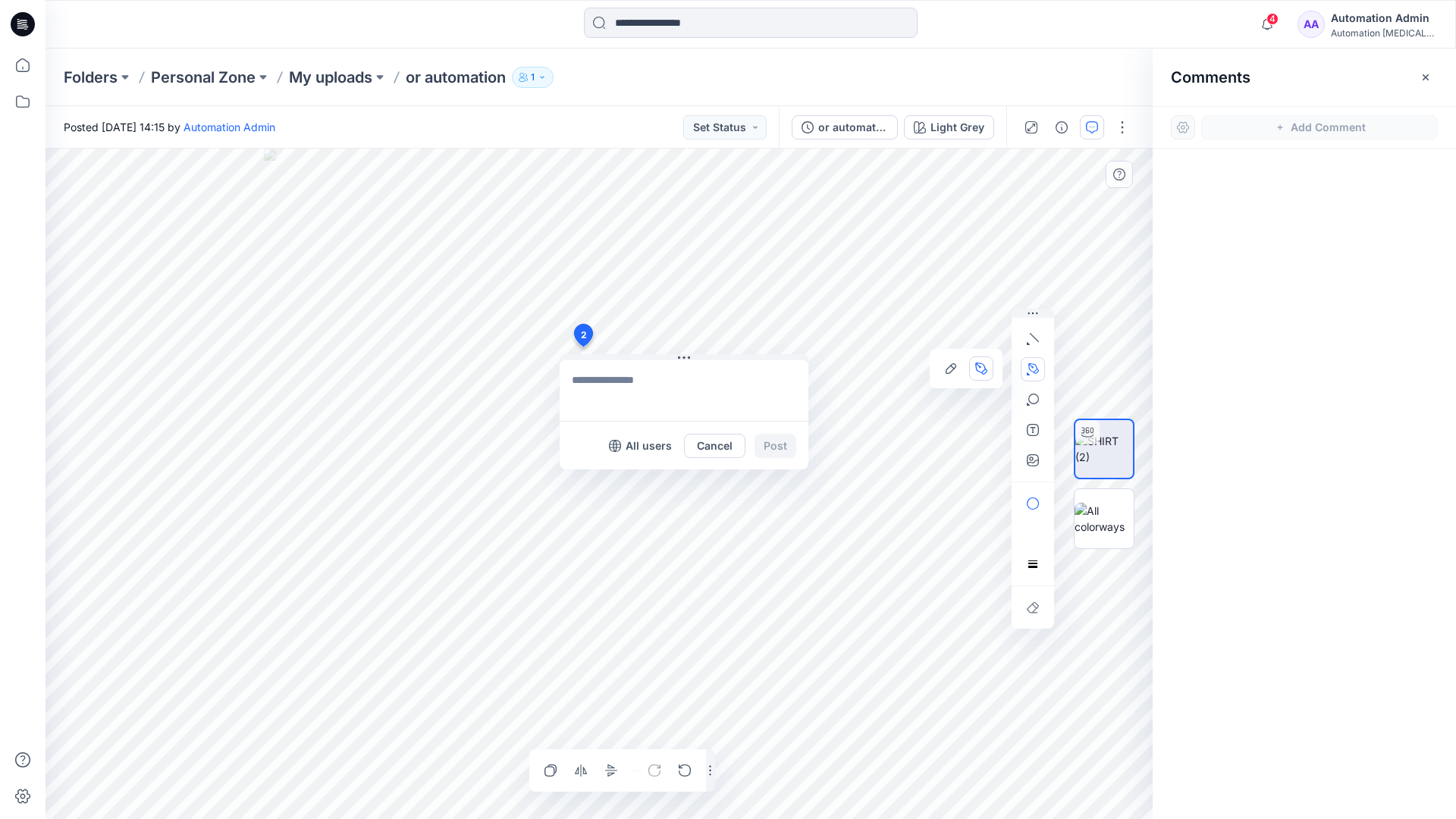
click at [416, 335] on icon "Layer 1" at bounding box center [598, 483] width 1107 height 670
click at [416, 335] on circle at bounding box center [416, 335] width 8 height 8
click at [361, 362] on icon "Layer 1" at bounding box center [598, 483] width 1107 height 670
click at [361, 362] on circle at bounding box center [361, 362] width 8 height 8
click at [1033, 407] on button "button" at bounding box center [1033, 400] width 25 height 25
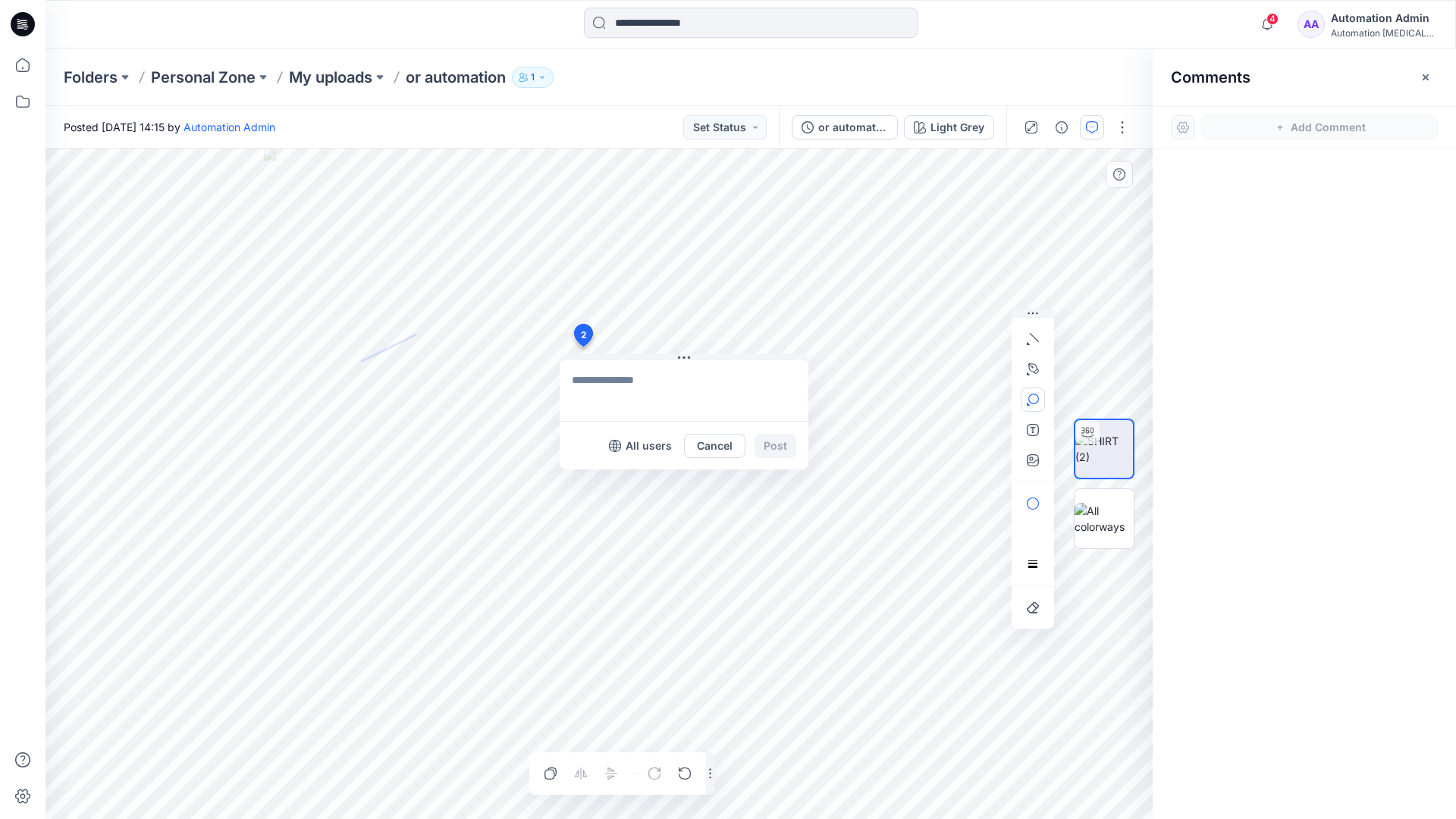
click at [1037, 403] on icon "button" at bounding box center [1032, 399] width 12 height 12
click at [957, 396] on button "button" at bounding box center [950, 401] width 25 height 25
click at [1038, 496] on button "button" at bounding box center [1033, 503] width 25 height 25
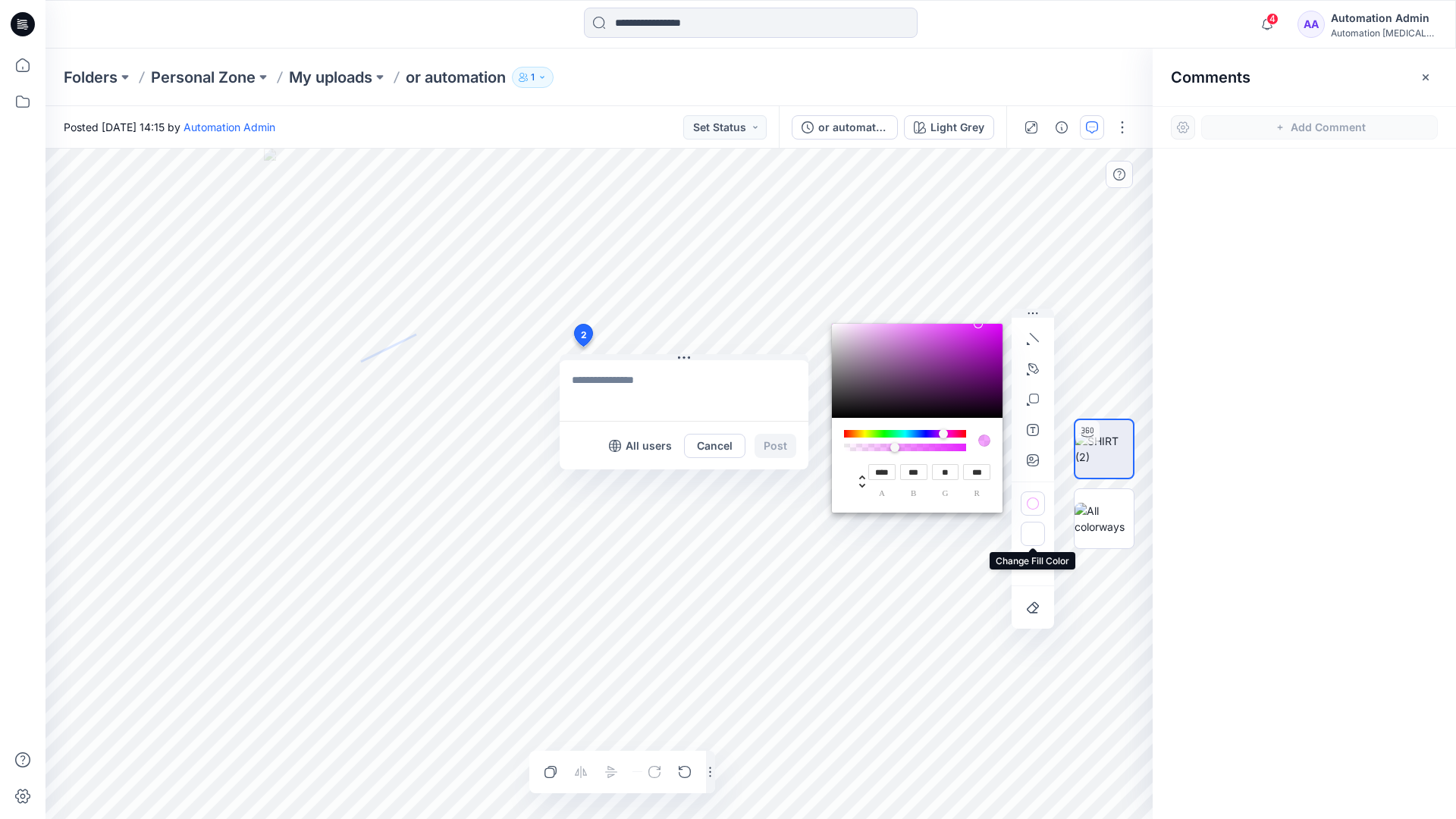
click at [1028, 533] on icon "button" at bounding box center [1032, 536] width 12 height 9
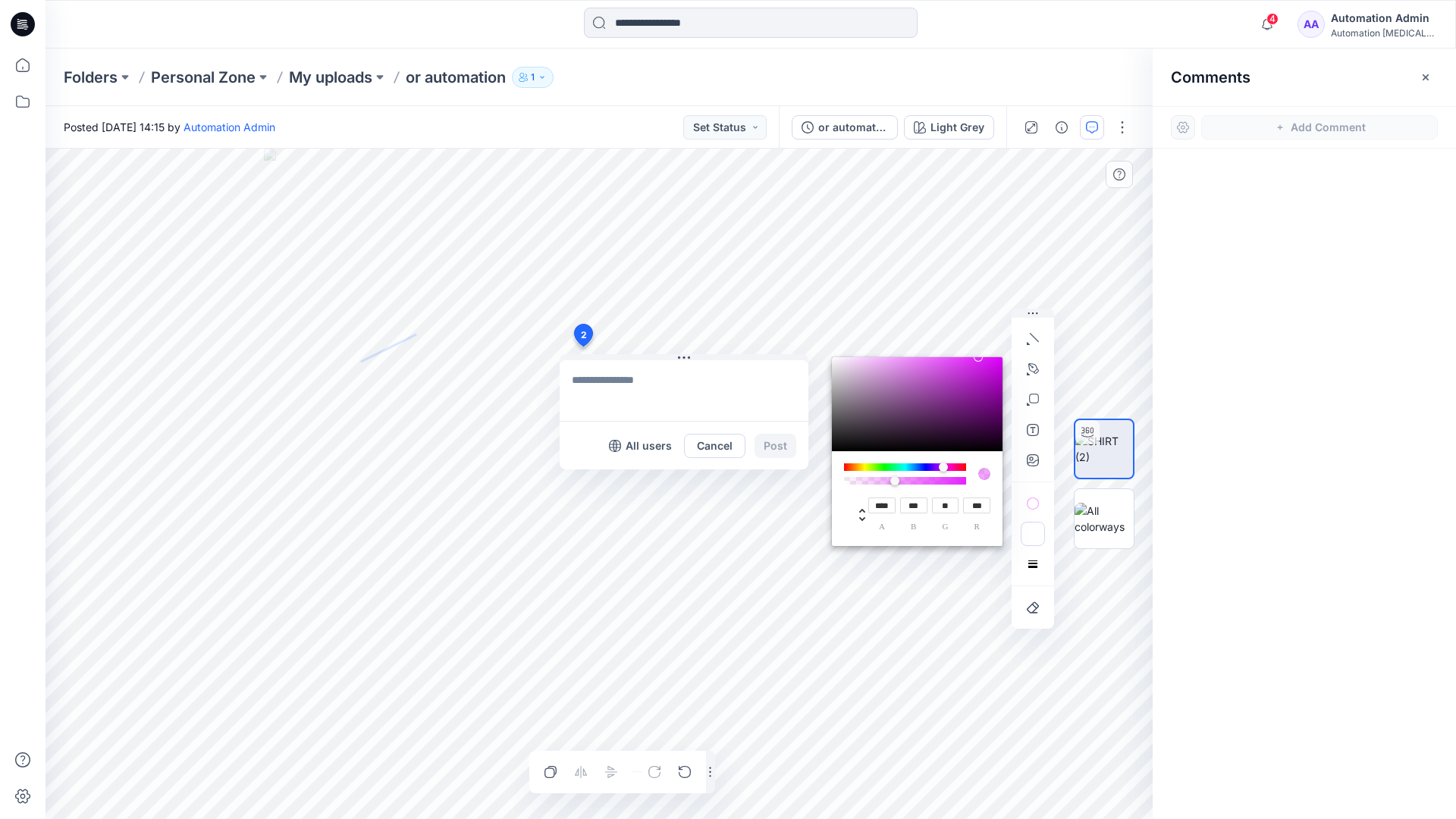
type input "**"
type input "***"
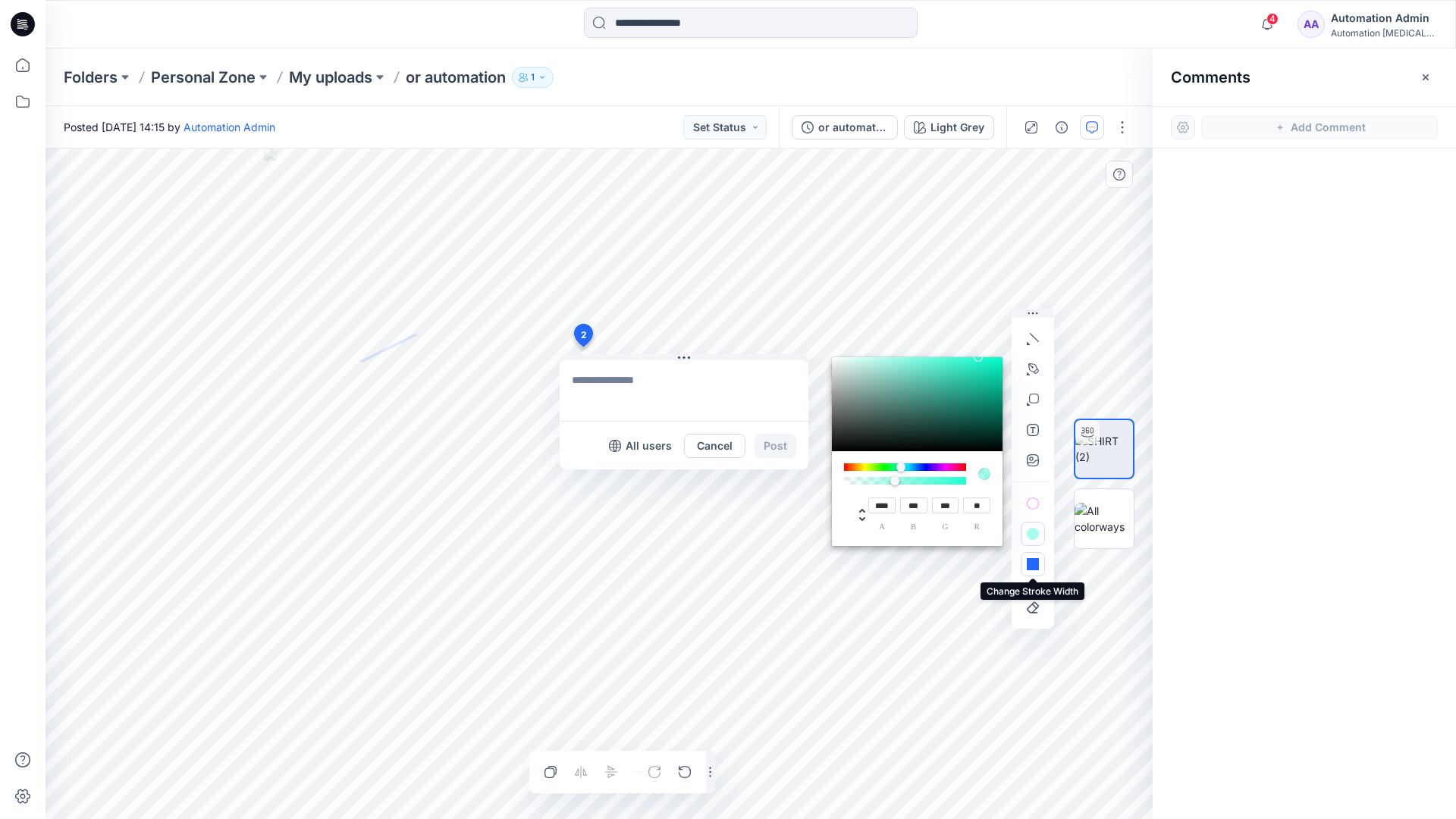
click at [1026, 558] on button "button" at bounding box center [1033, 564] width 25 height 25
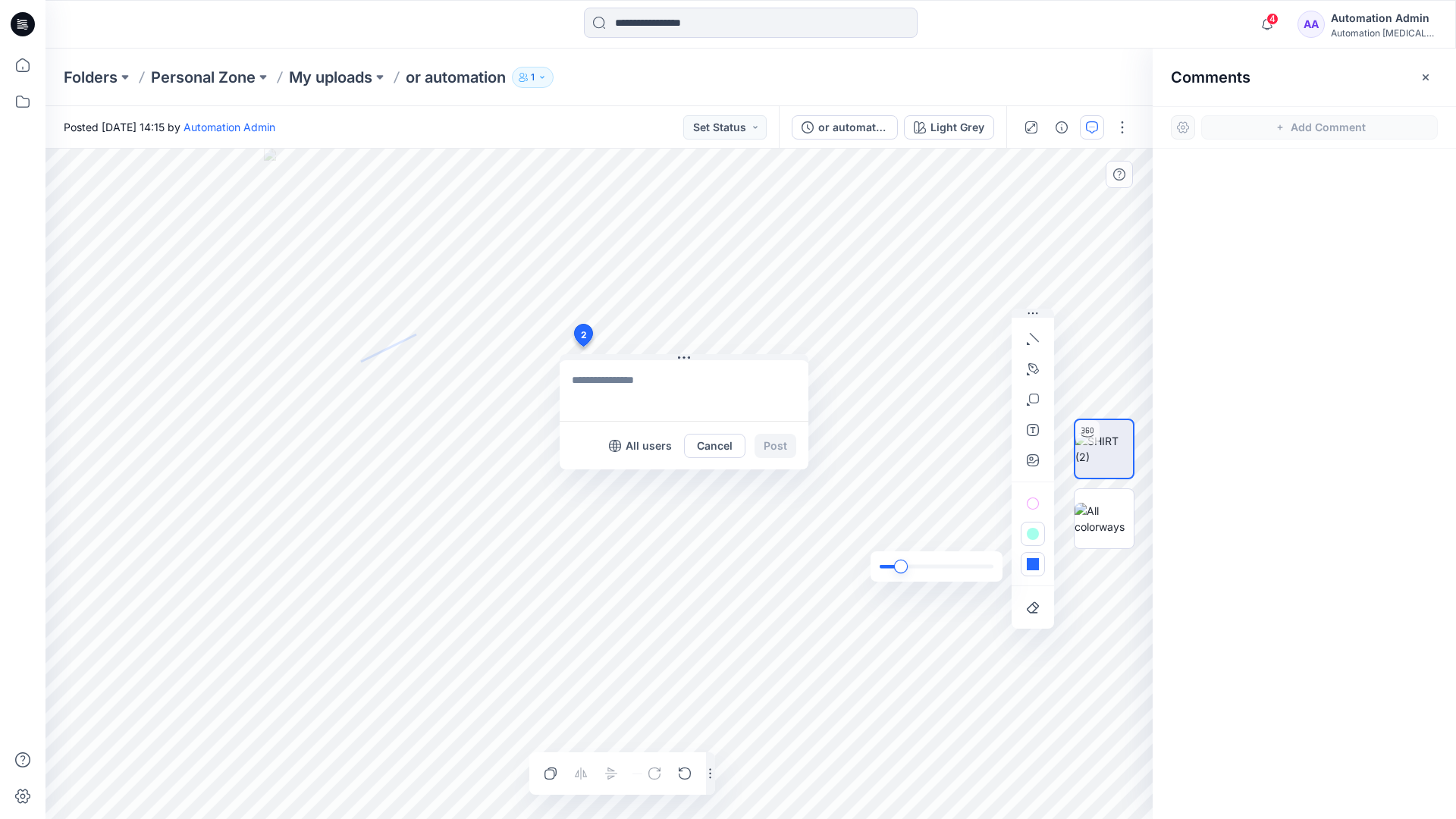
click at [904, 566] on div "slider" at bounding box center [901, 566] width 13 height 13
click at [1035, 570] on icon "button" at bounding box center [1032, 563] width 12 height 12
click at [1006, 532] on icon "button" at bounding box center [1010, 534] width 12 height 12
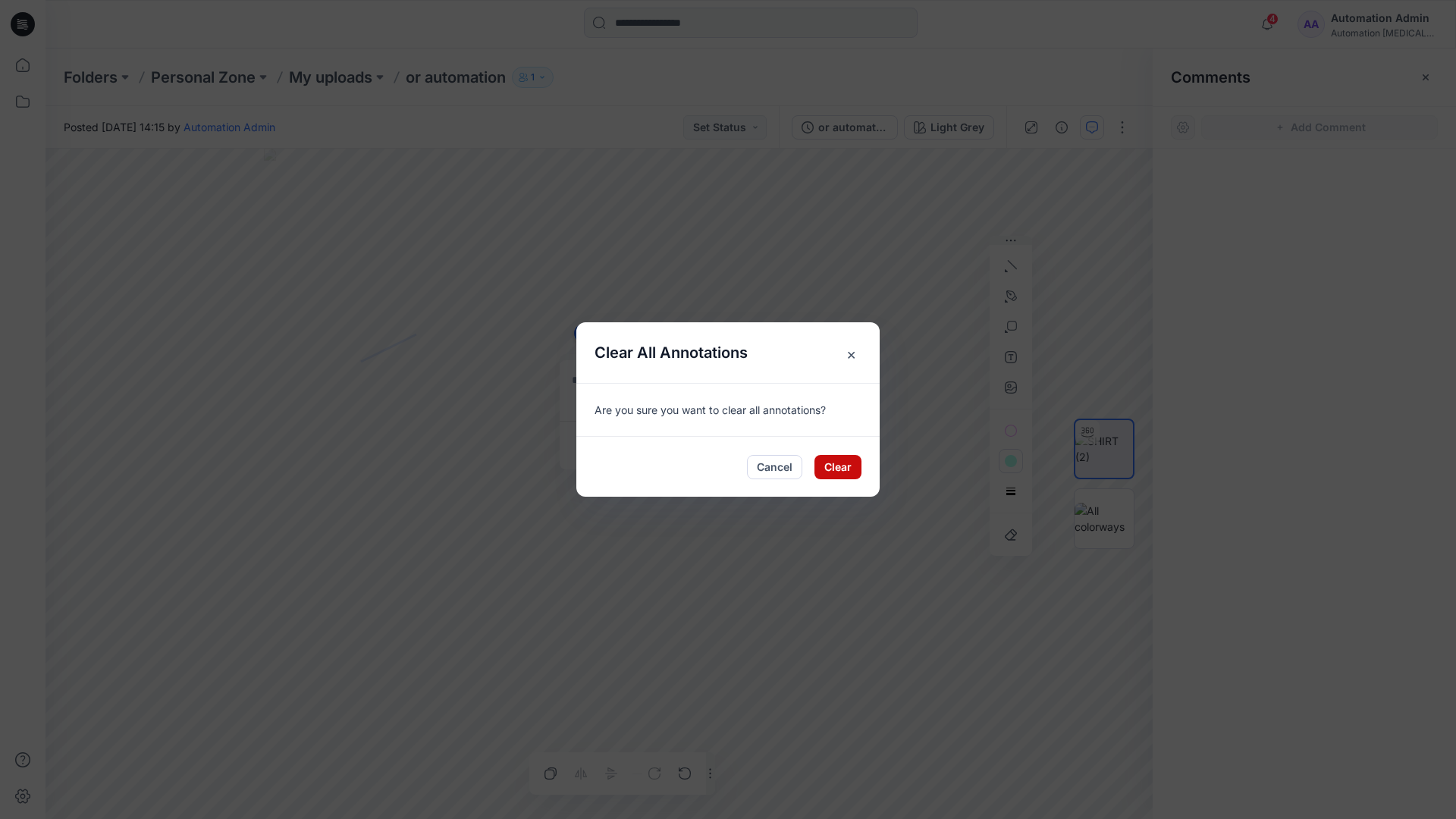
click at [843, 458] on button "Clear" at bounding box center [837, 467] width 47 height 25
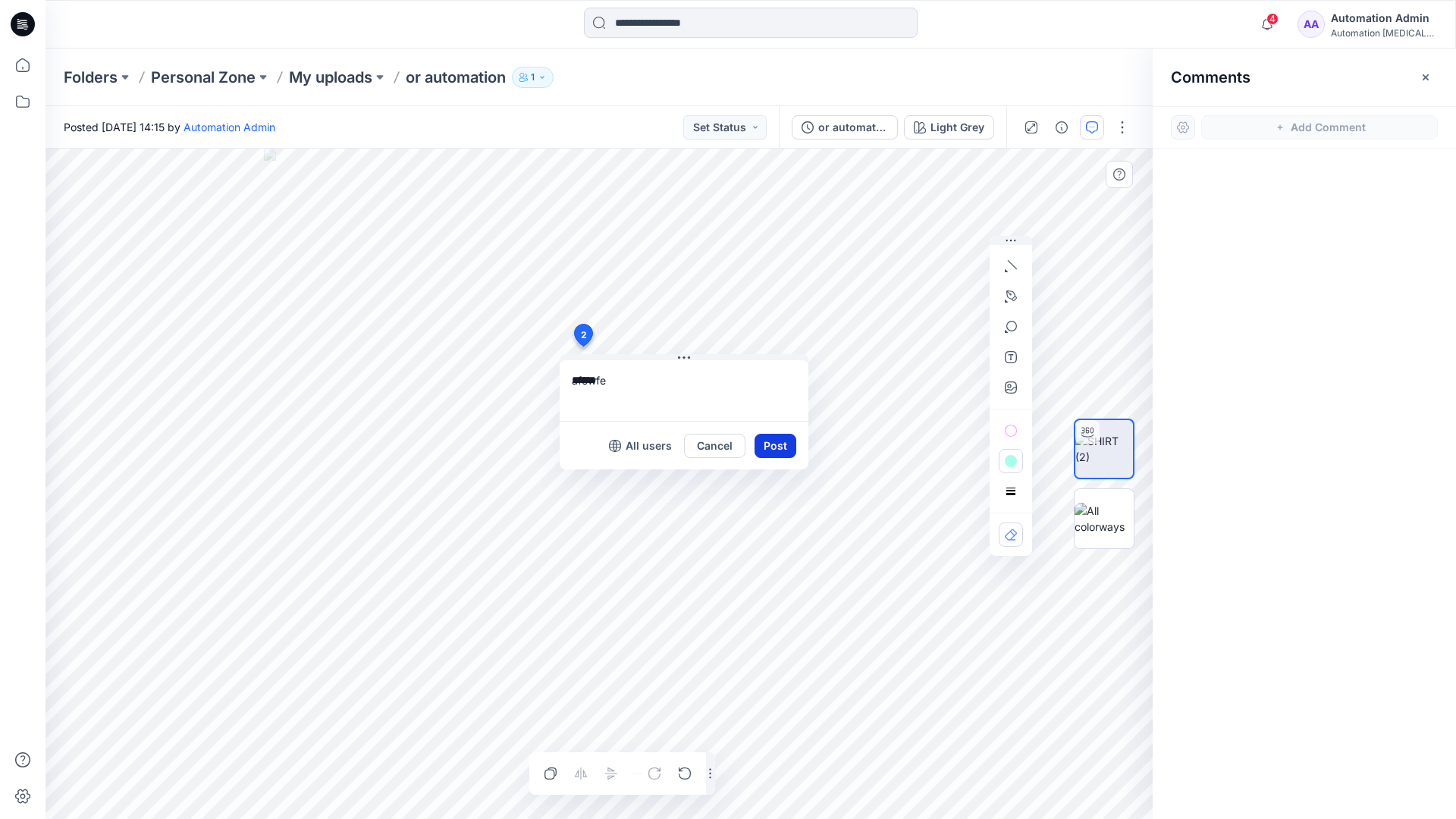
type textarea "******"
click at [769, 444] on button "Post" at bounding box center [775, 446] width 42 height 25
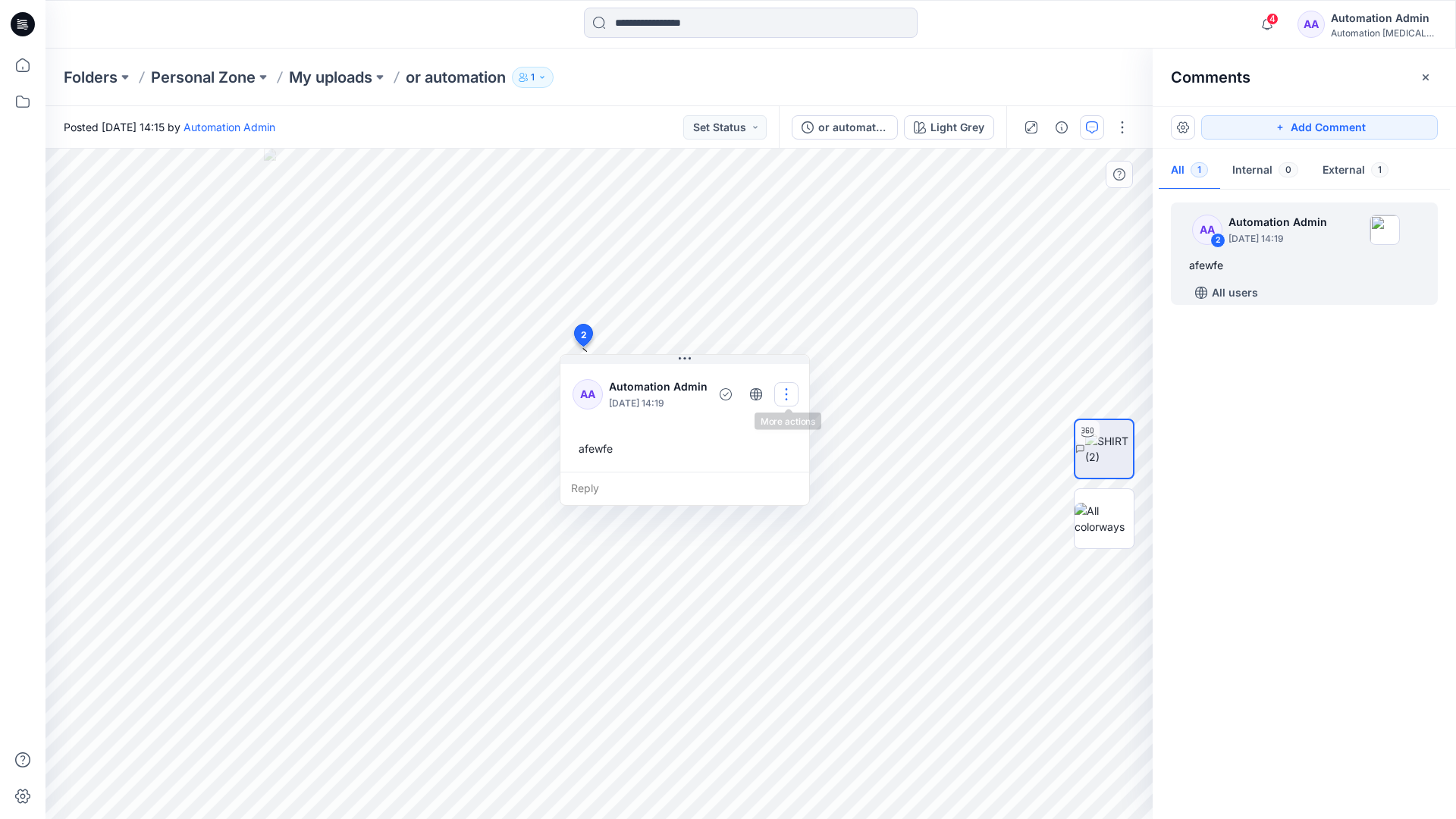
click at [783, 392] on button "button" at bounding box center [786, 394] width 25 height 25
click at [777, 464] on p "Delete thread" at bounding box center [791, 470] width 67 height 16
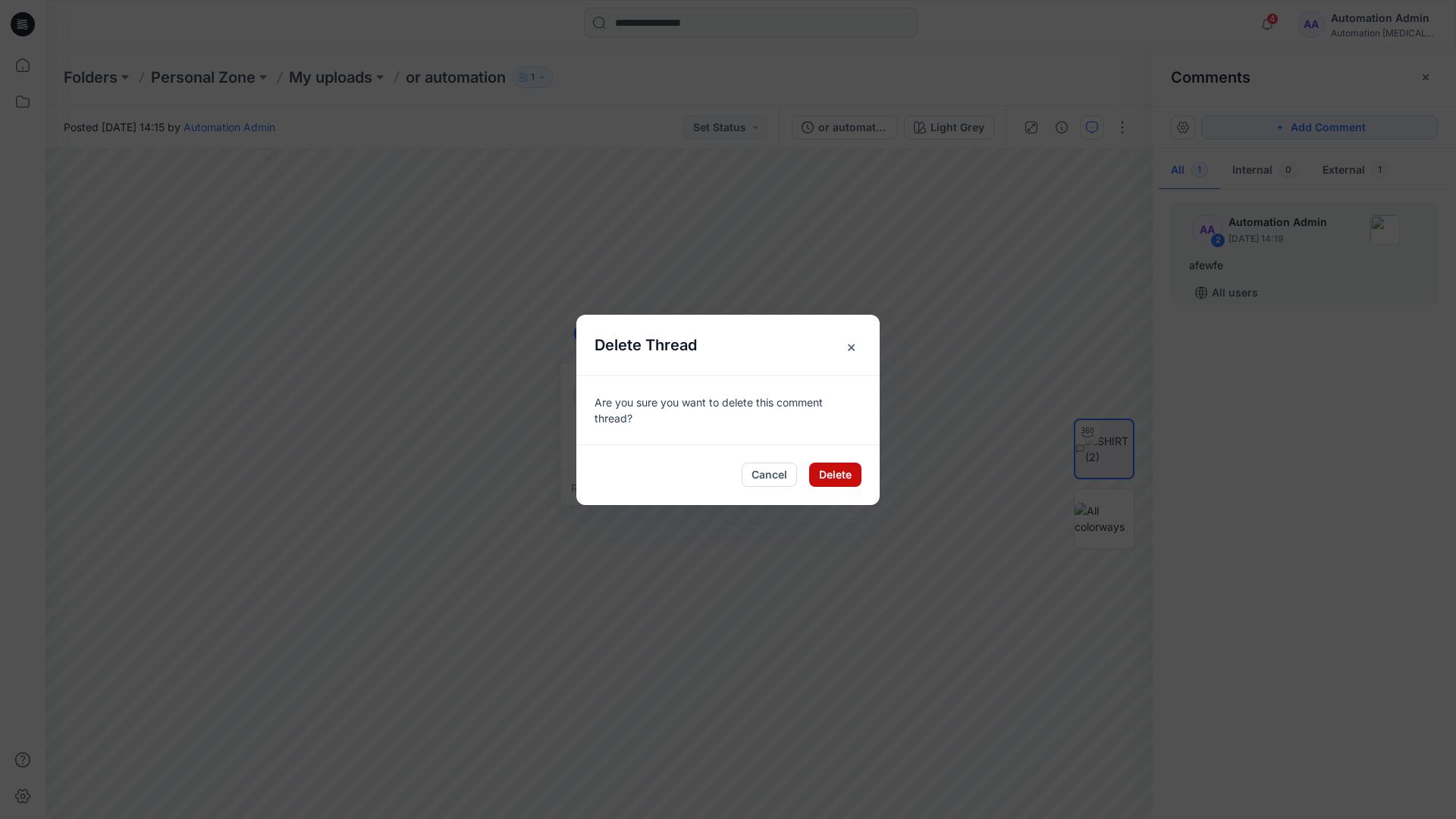
click at [825, 471] on button "Delete" at bounding box center [835, 474] width 52 height 25
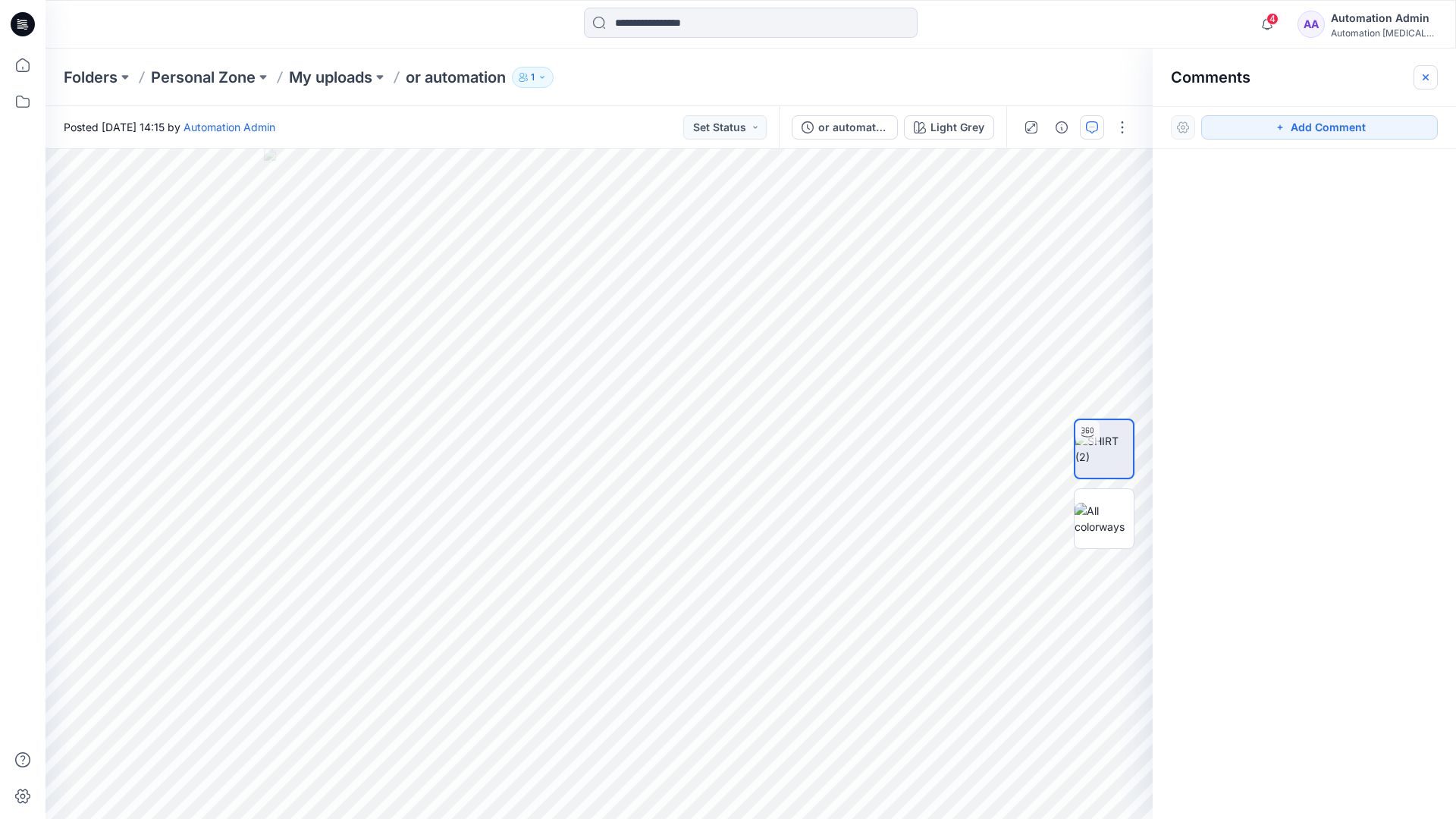
click at [1424, 77] on icon "button" at bounding box center [1426, 77] width 6 height 6
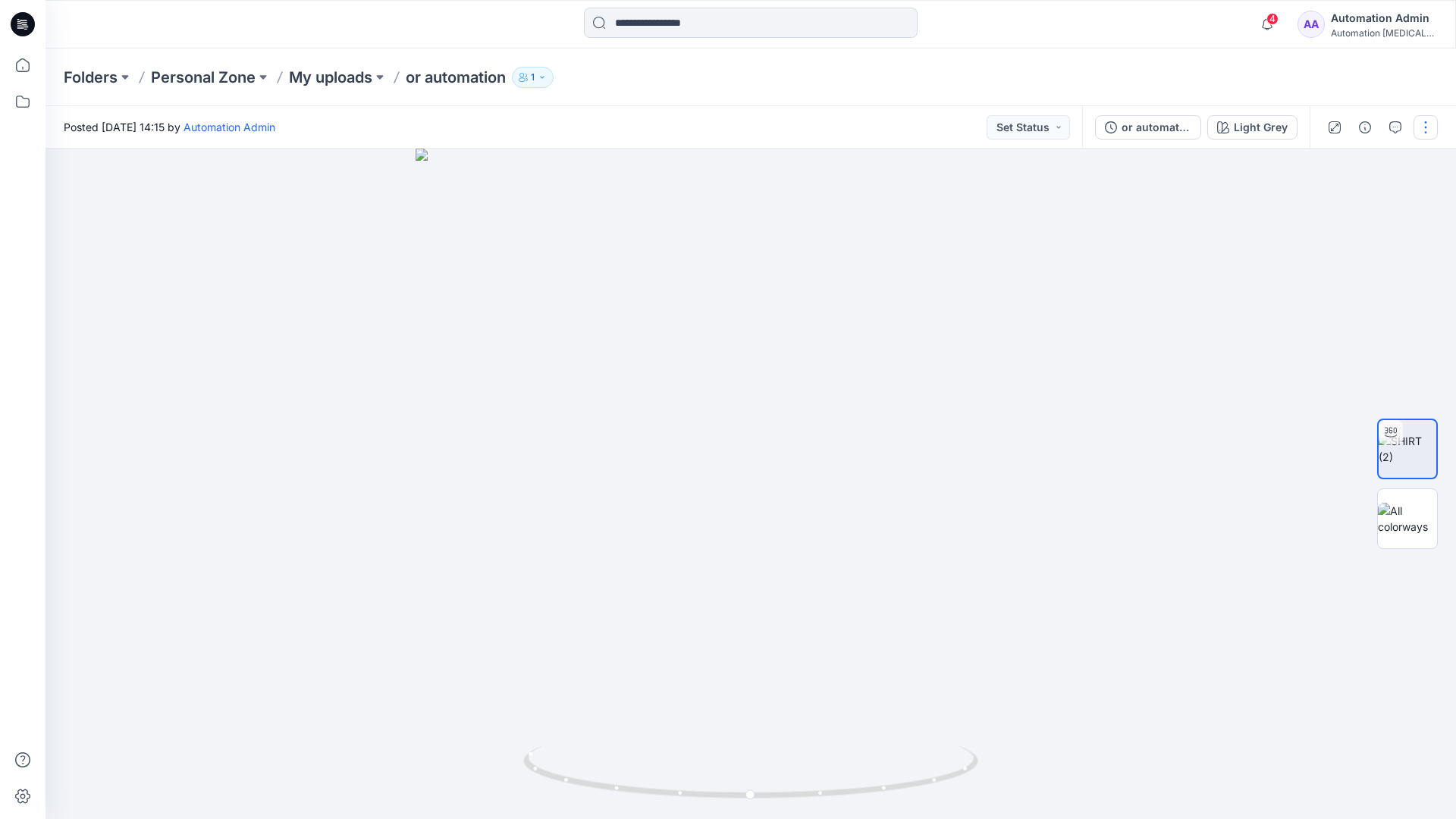
click at [1423, 134] on button "button" at bounding box center [1425, 127] width 25 height 25
click at [1330, 207] on p "Edit" at bounding box center [1329, 205] width 19 height 16
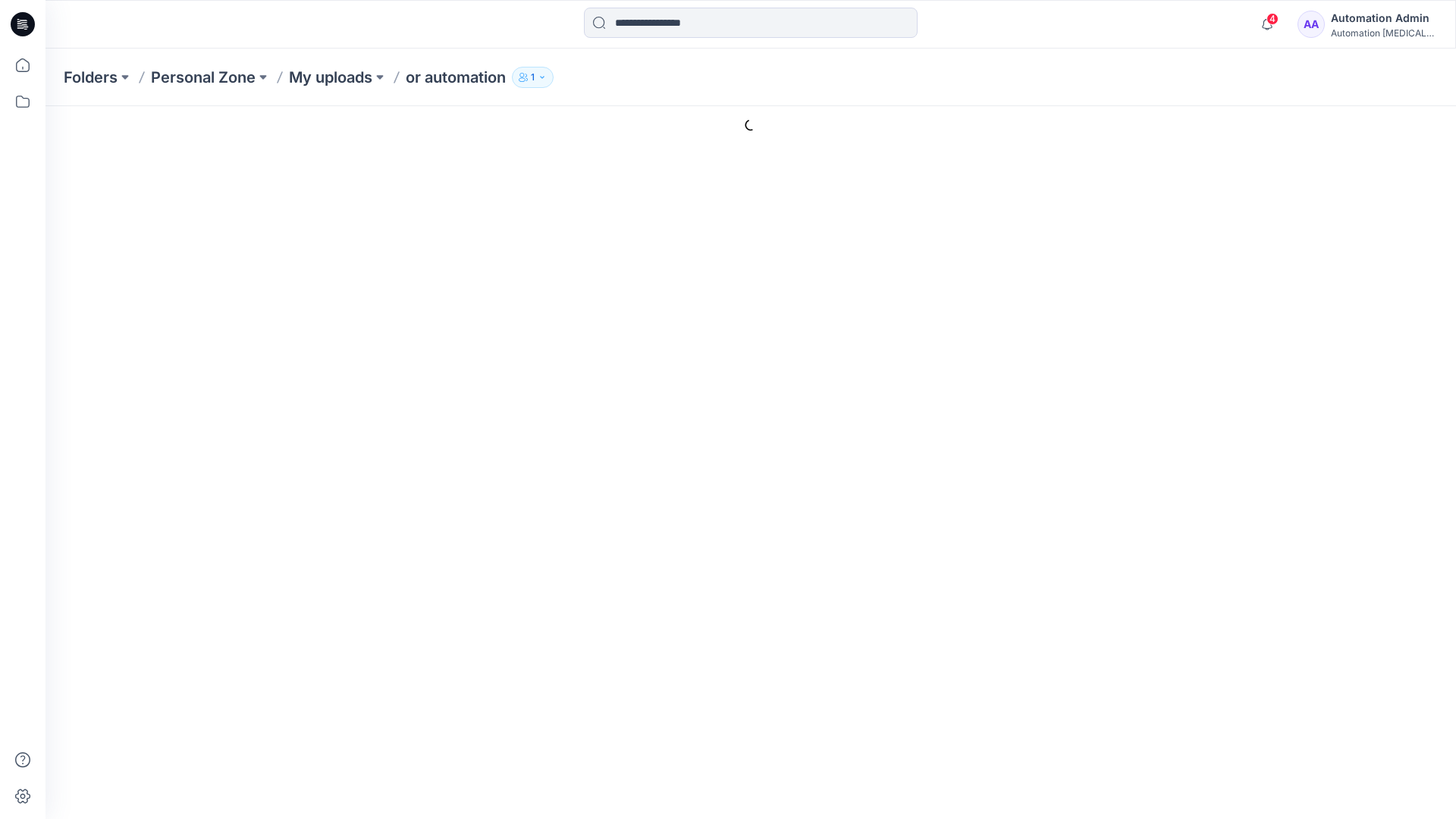
click at [1360, 162] on icon at bounding box center [1371, 176] width 21 height 27
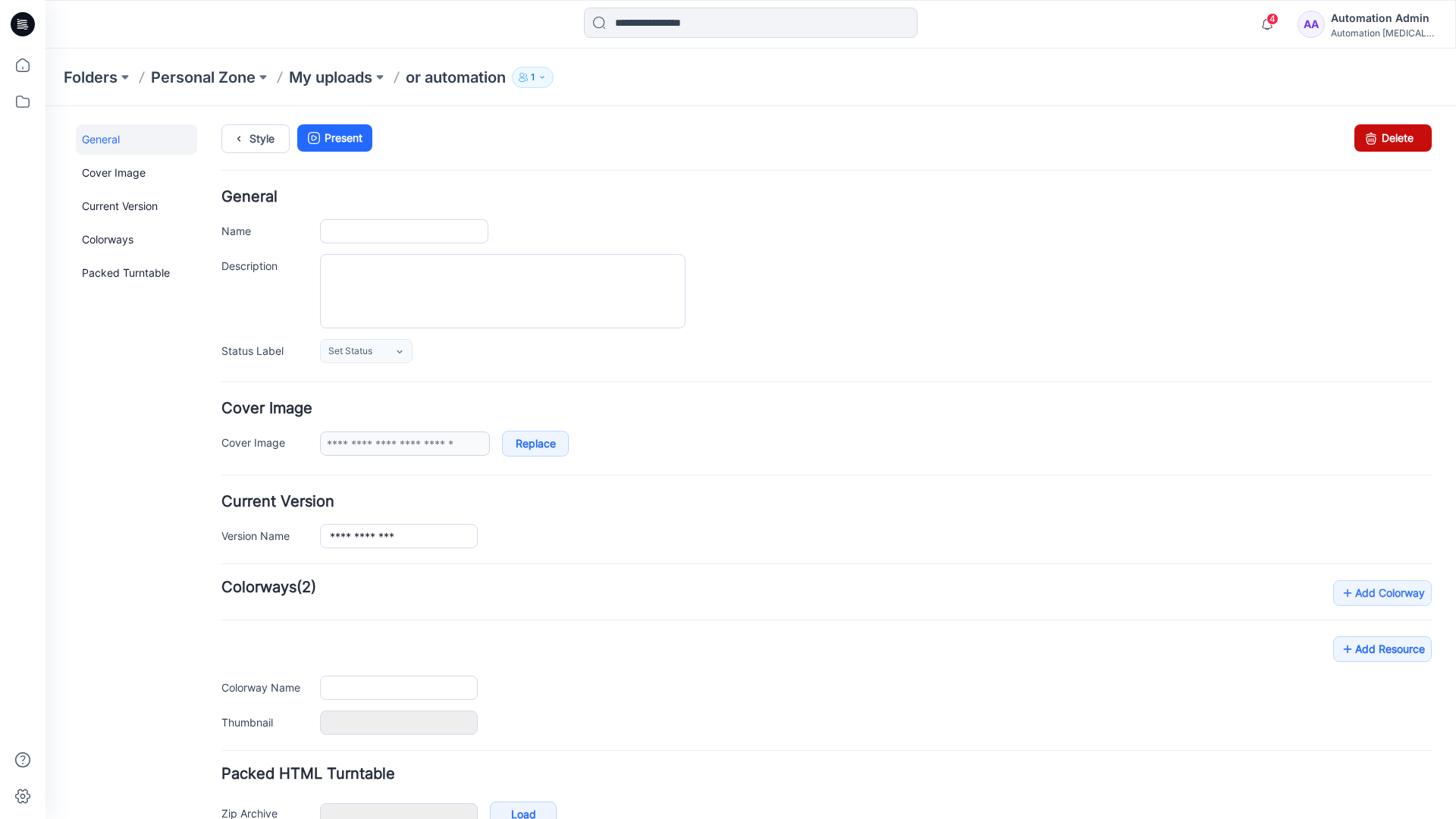
type input "**********"
click at [1213, 42] on div "4 Notifications Your style or automation is ready 1 new Colorways 4 minutes ago…" at bounding box center [750, 24] width 1410 height 48
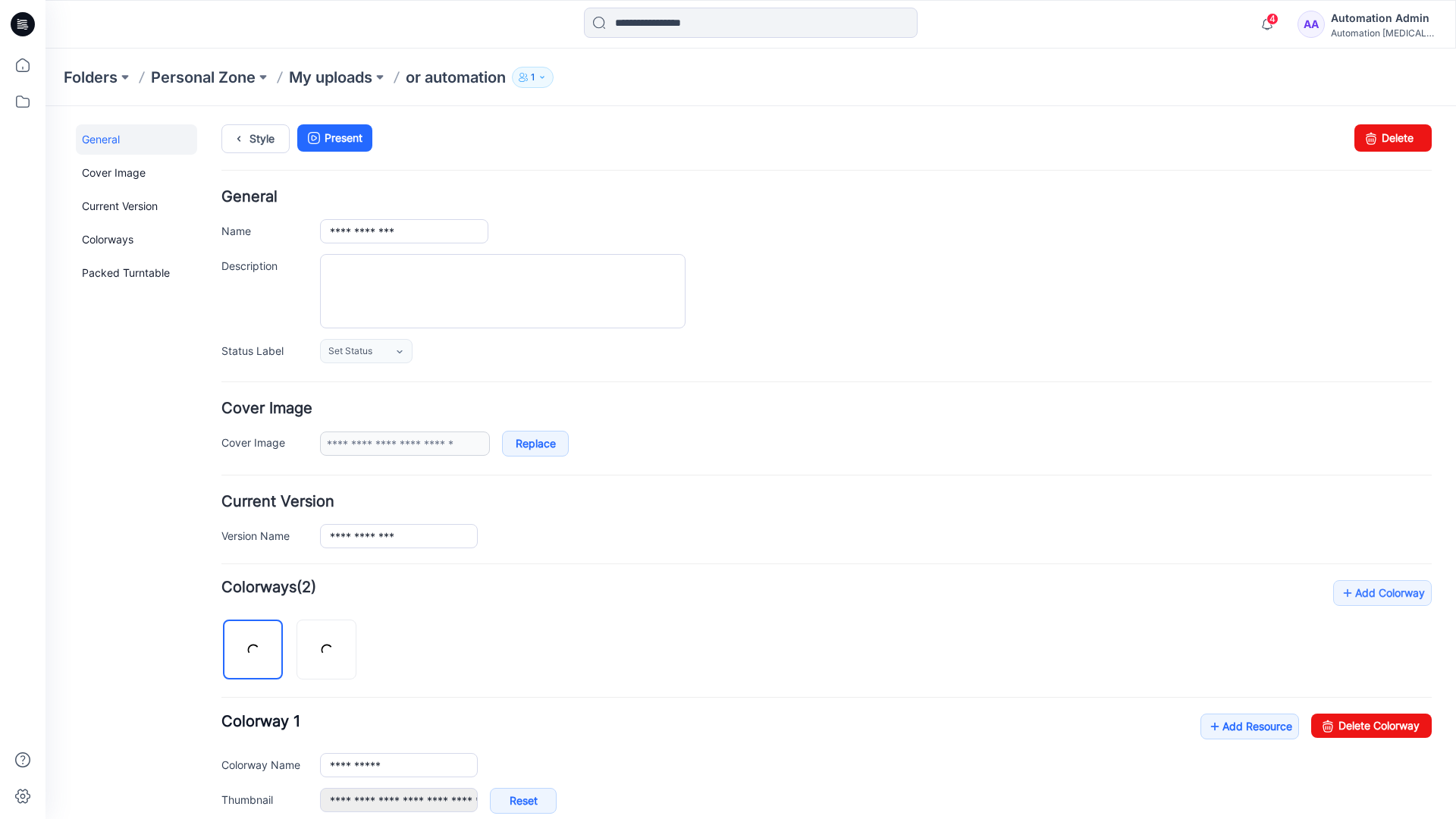
click at [1361, 28] on div "Automation [MEDICAL_DATA]..." at bounding box center [1384, 32] width 106 height 11
